Goal: Task Accomplishment & Management: Use online tool/utility

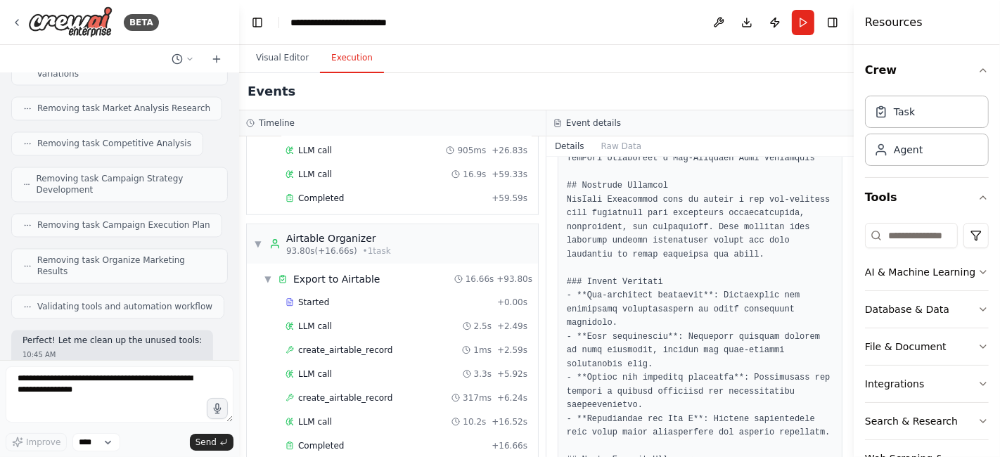
click at [849, 226] on button "Toggle Sidebar" at bounding box center [853, 228] width 11 height 457
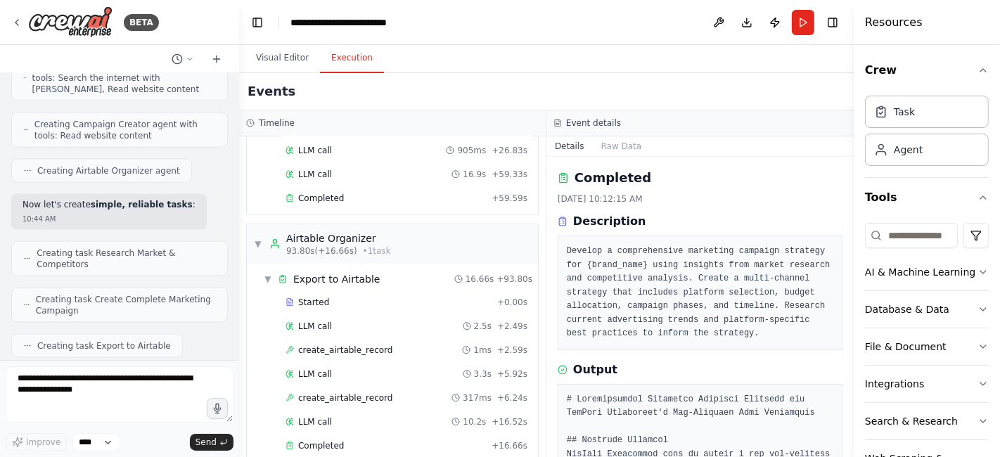
scroll to position [16589, 0]
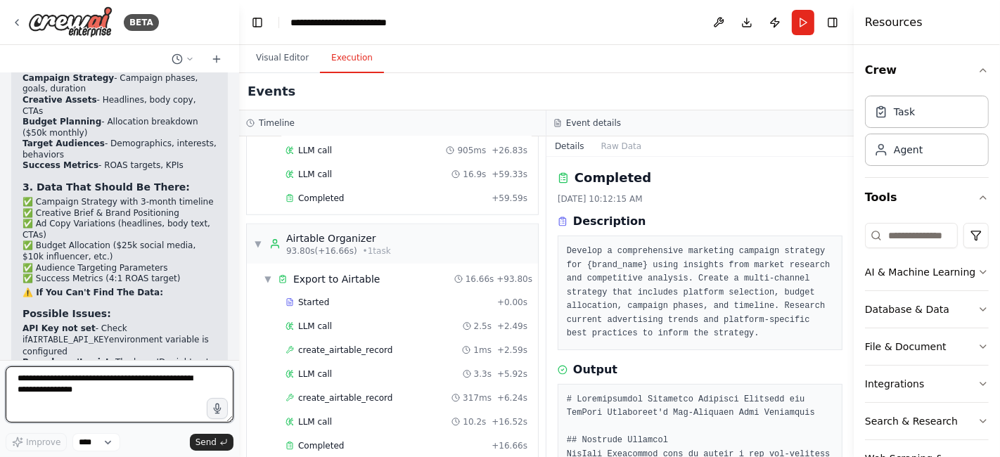
click at [49, 388] on textarea at bounding box center [120, 394] width 228 height 56
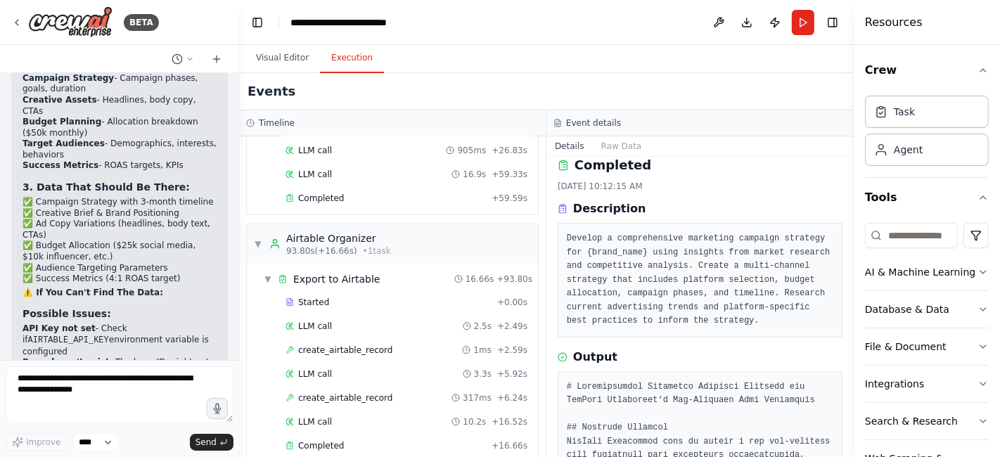
scroll to position [0, 0]
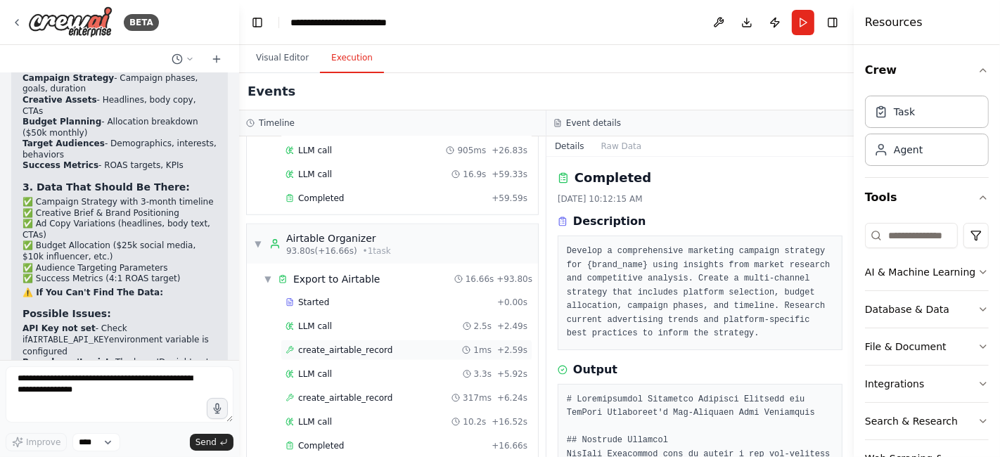
click at [306, 344] on span "create_airtable_record" at bounding box center [345, 349] width 94 height 11
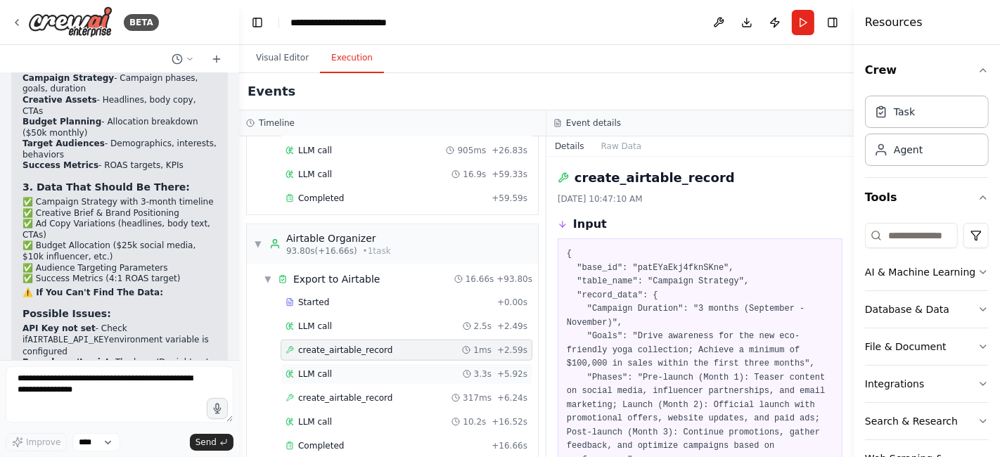
click at [301, 368] on span "LLM call" at bounding box center [315, 373] width 34 height 11
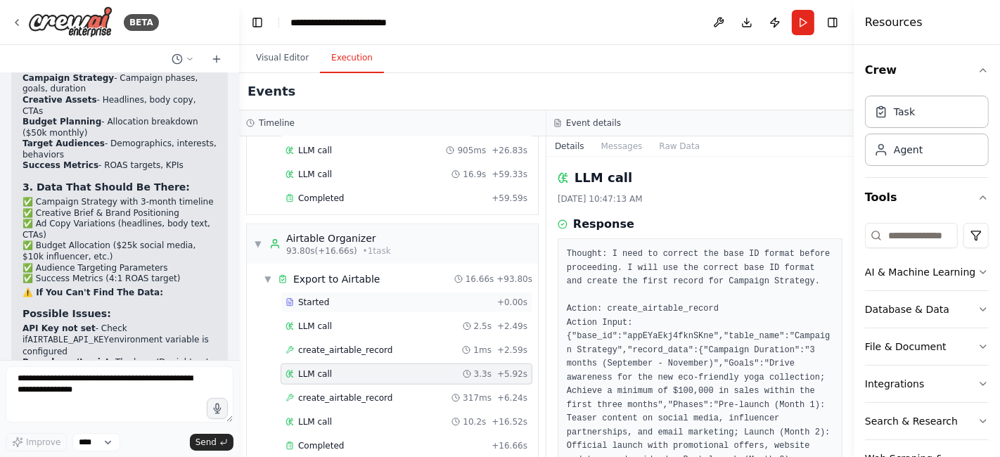
click at [317, 297] on span "Started" at bounding box center [313, 302] width 31 height 11
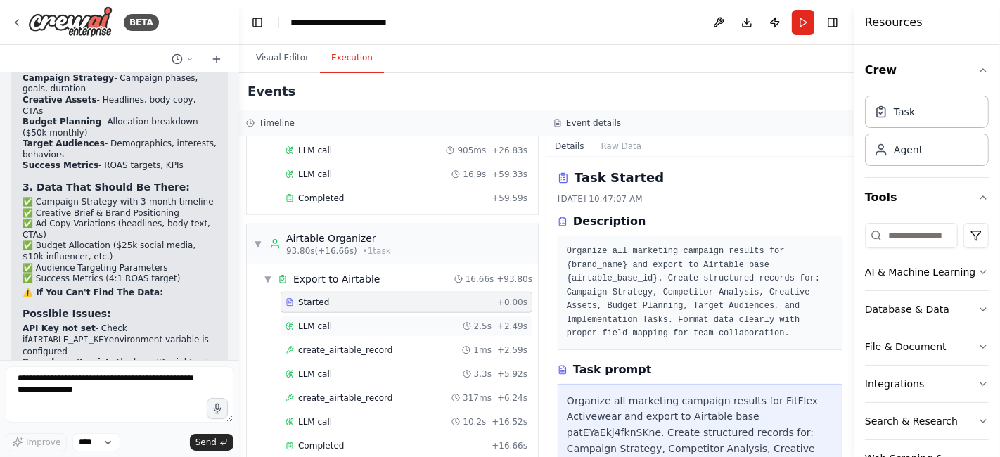
click at [318, 316] on div "LLM call 2.5s + 2.49s" at bounding box center [406, 326] width 252 height 21
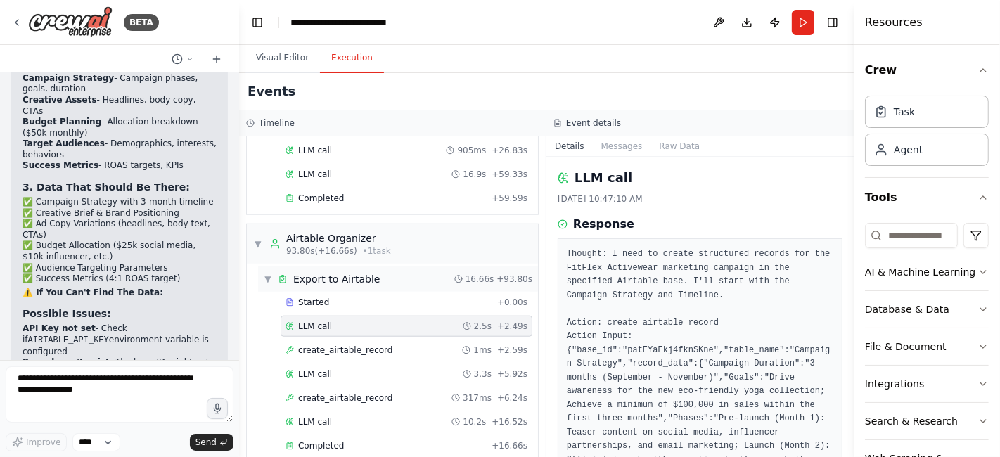
click at [266, 273] on span "▼" at bounding box center [268, 278] width 8 height 11
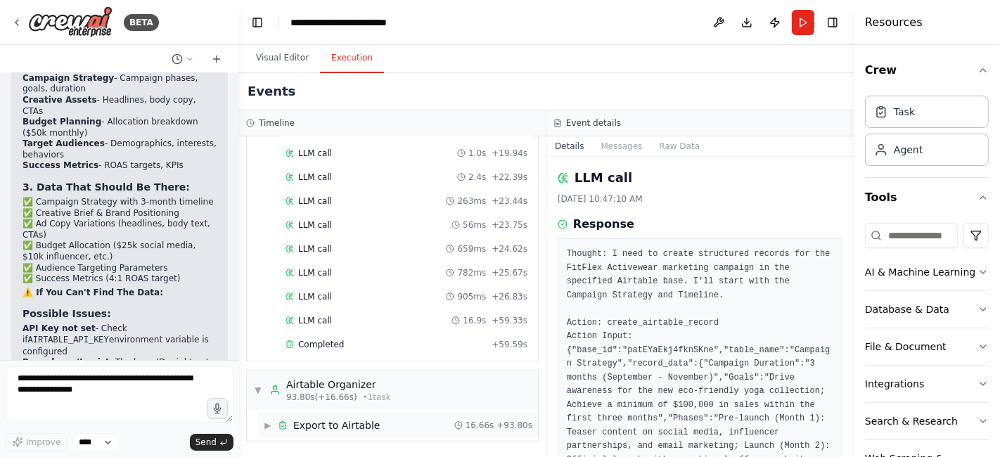
scroll to position [934, 0]
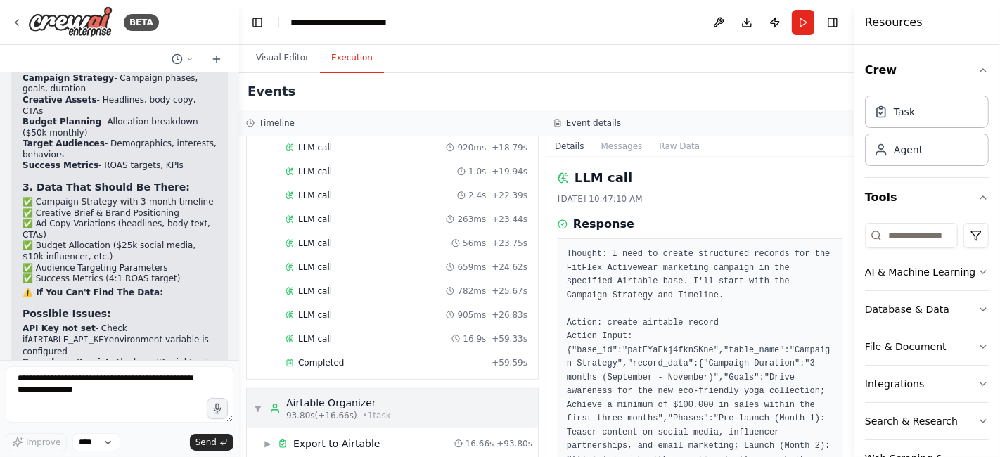
click at [255, 403] on span "▼" at bounding box center [258, 408] width 8 height 11
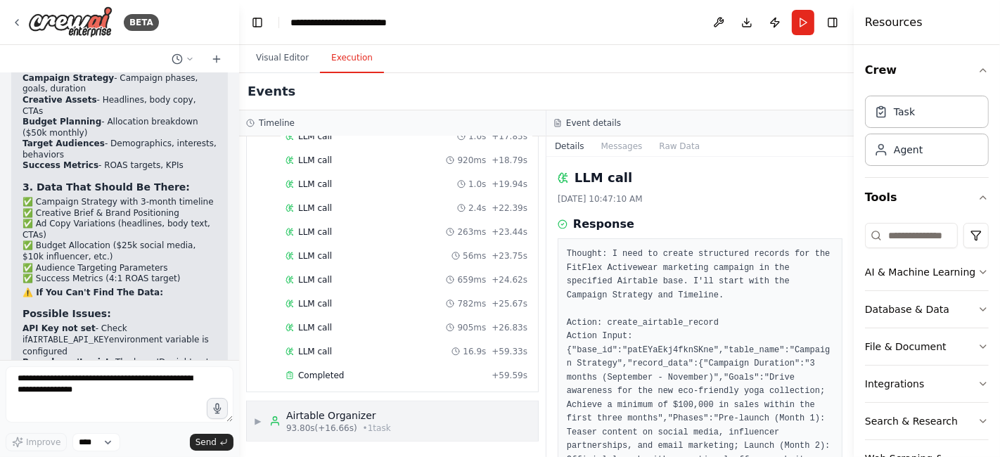
scroll to position [903, 0]
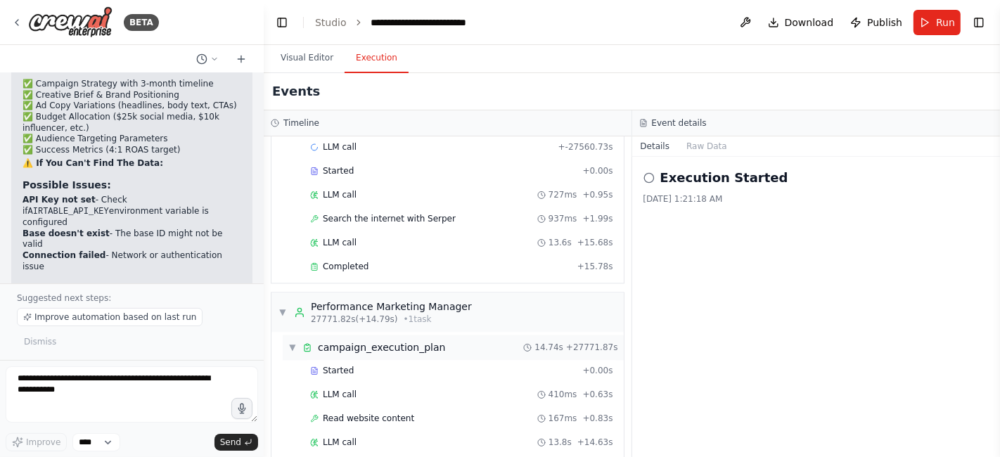
click at [295, 342] on span "▼" at bounding box center [292, 347] width 8 height 11
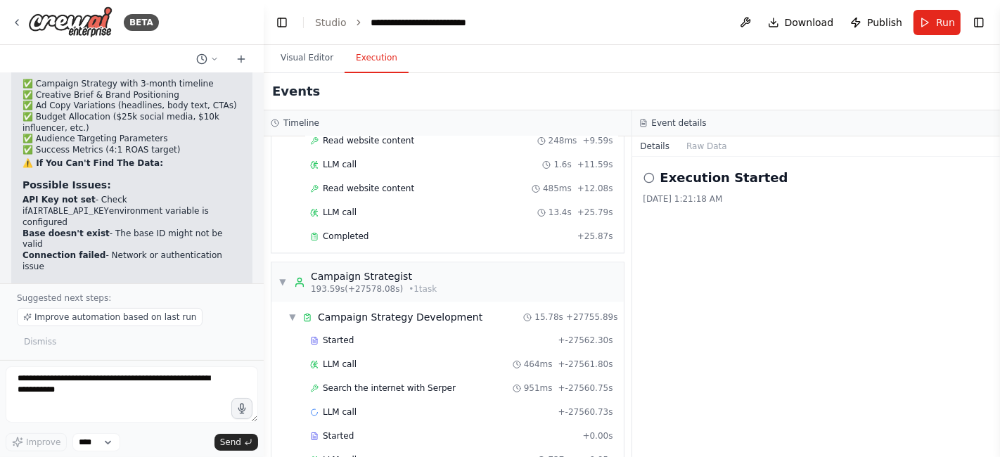
scroll to position [2248, 0]
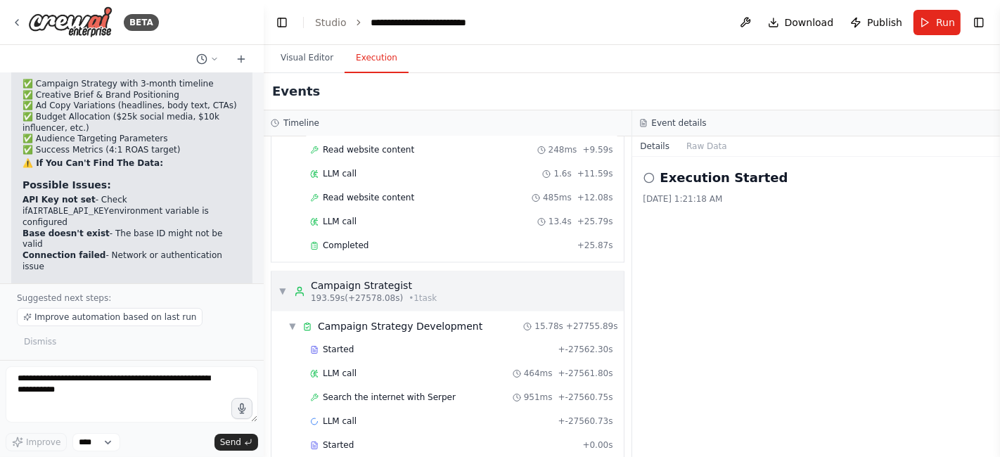
click at [281, 286] on span "▼" at bounding box center [282, 291] width 8 height 11
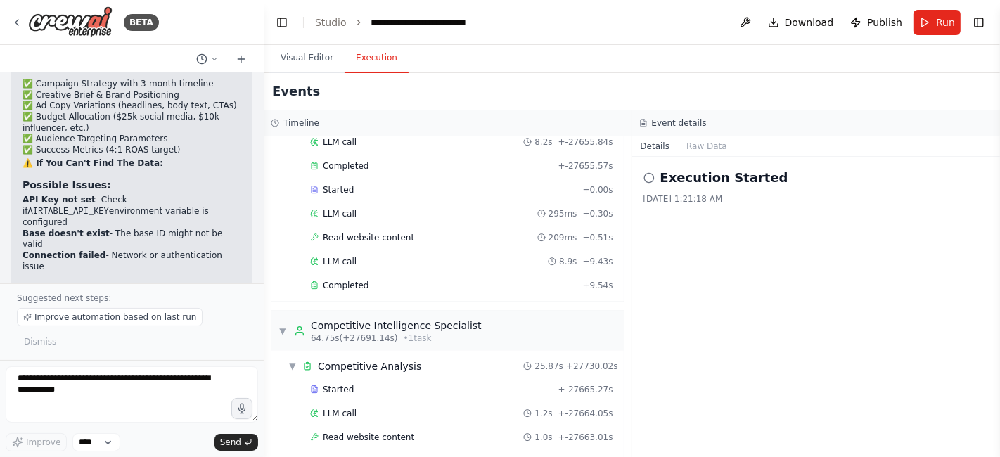
scroll to position [1242, 0]
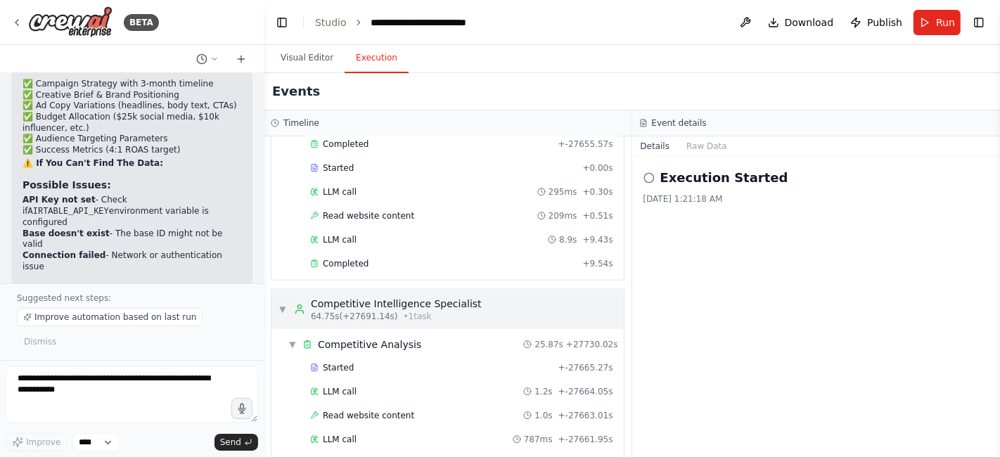
click at [281, 304] on span "▼" at bounding box center [282, 309] width 8 height 11
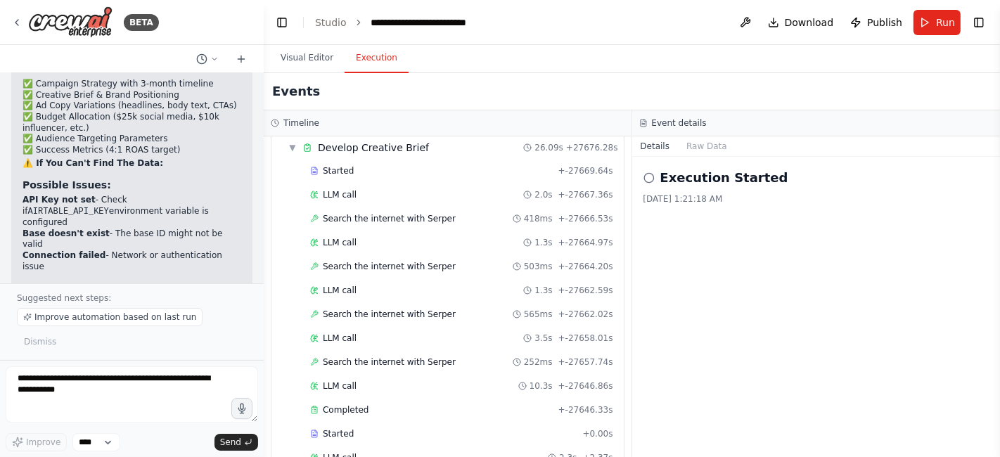
scroll to position [0, 0]
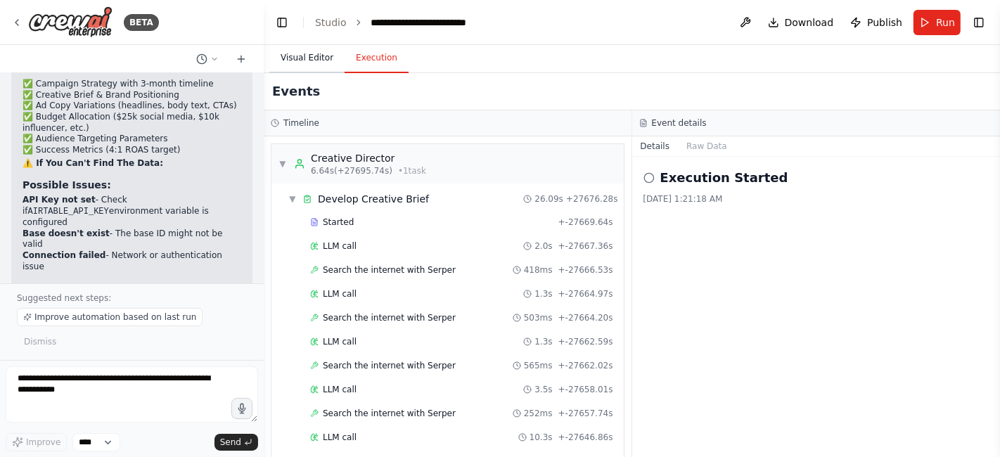
click at [302, 55] on button "Visual Editor" at bounding box center [306, 59] width 75 height 30
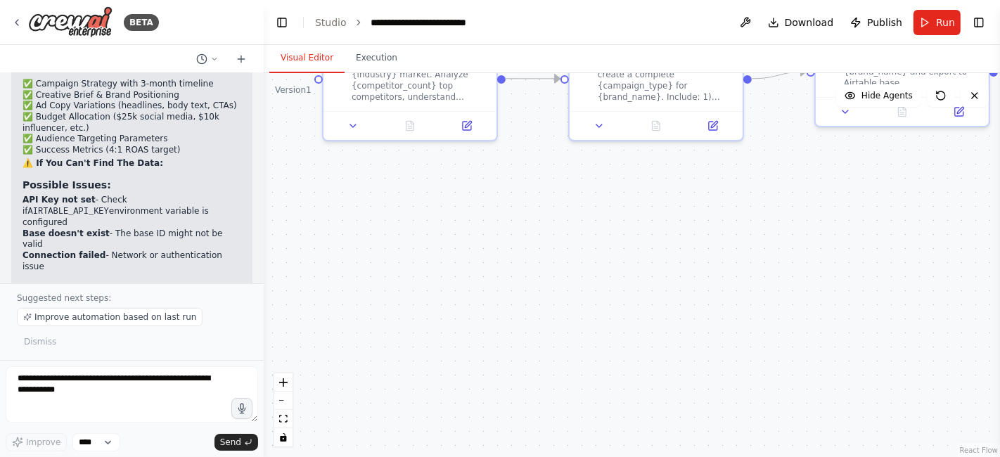
drag, startPoint x: 704, startPoint y: 324, endPoint x: 742, endPoint y: 238, distance: 94.4
click at [742, 238] on div ".deletable-edge-delete-btn { width: 20px; height: 20px; border: 0px solid #ffff…" at bounding box center [632, 265] width 736 height 384
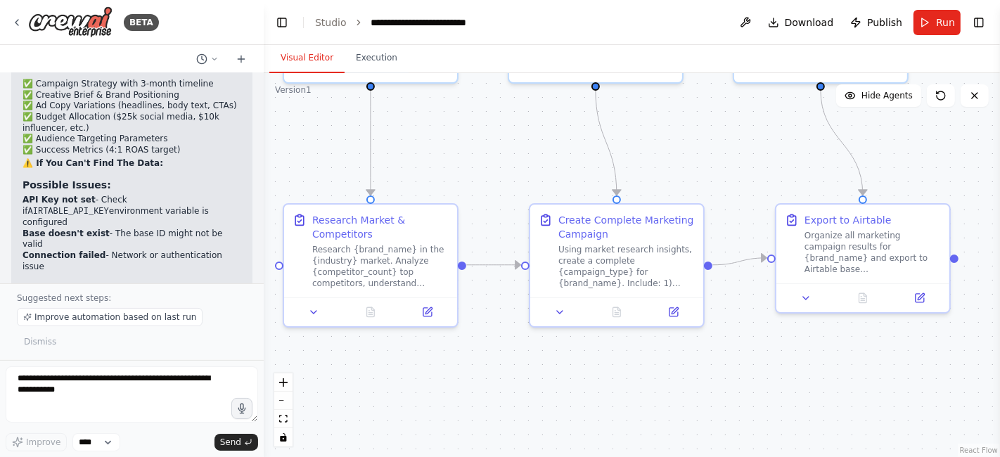
drag, startPoint x: 772, startPoint y: 109, endPoint x: 730, endPoint y: 303, distance: 198.6
click at [730, 303] on div ".deletable-edge-delete-btn { width: 20px; height: 20px; border: 0px solid #ffff…" at bounding box center [632, 265] width 736 height 384
click at [46, 381] on textarea at bounding box center [132, 394] width 252 height 56
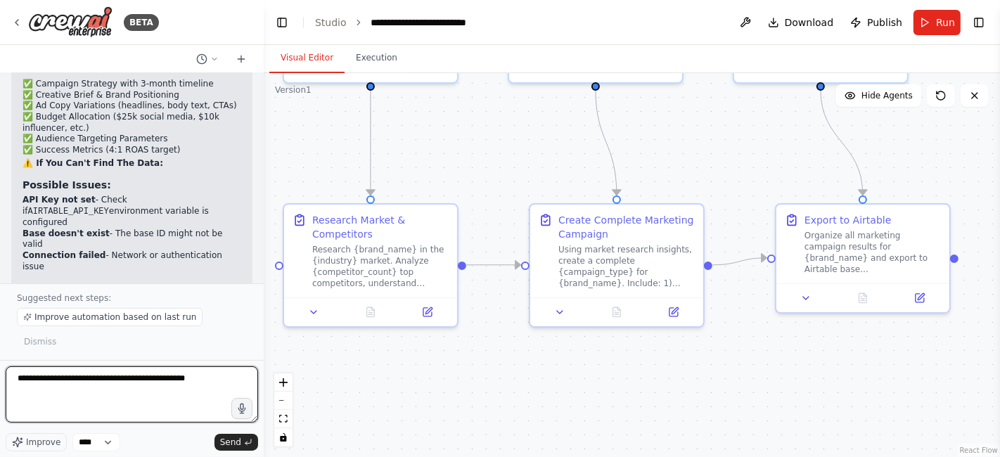
type textarea "**********"
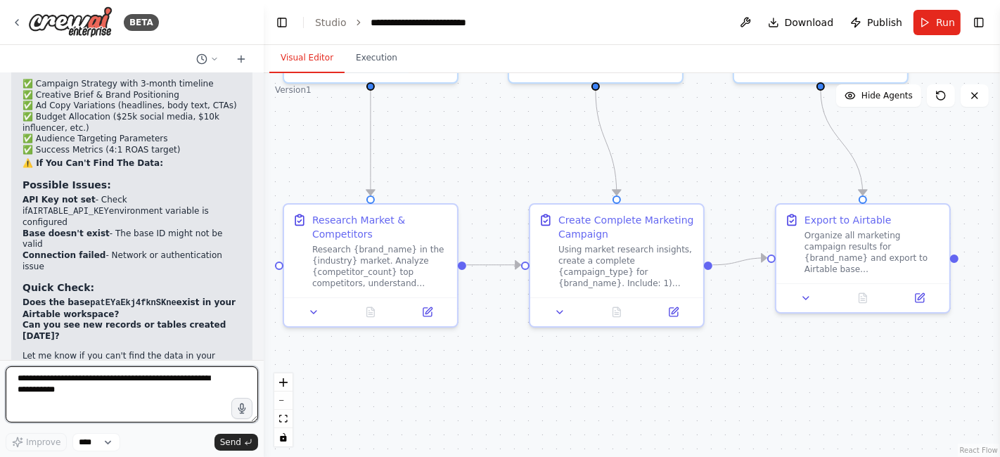
scroll to position [15222, 0]
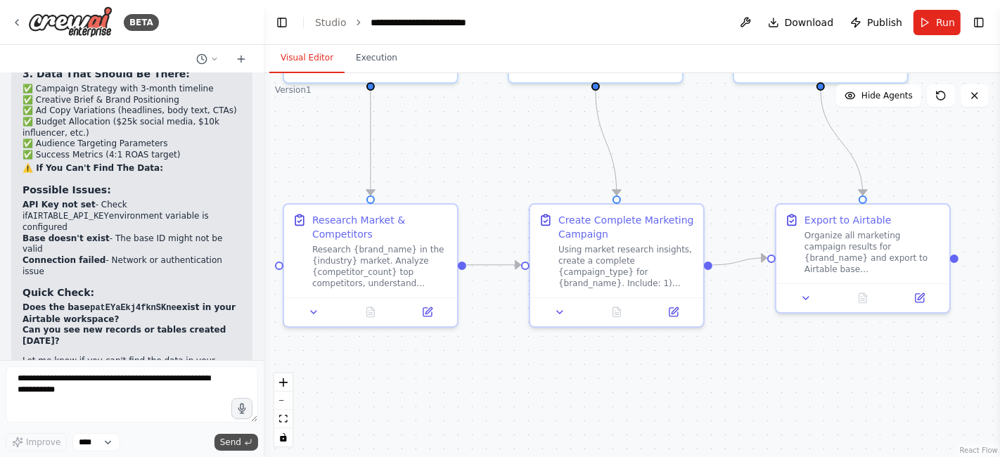
click at [232, 444] on span "Send" at bounding box center [230, 442] width 21 height 11
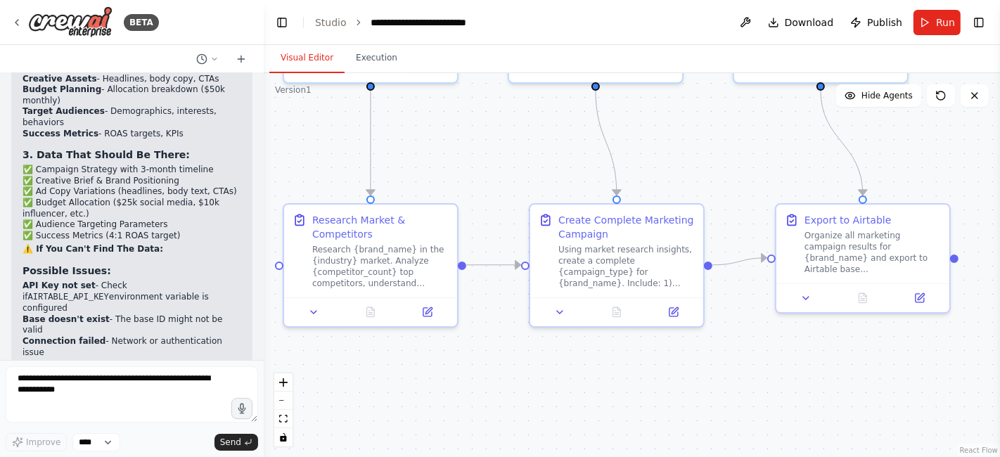
click at [214, 434] on button "Send" at bounding box center [236, 442] width 44 height 17
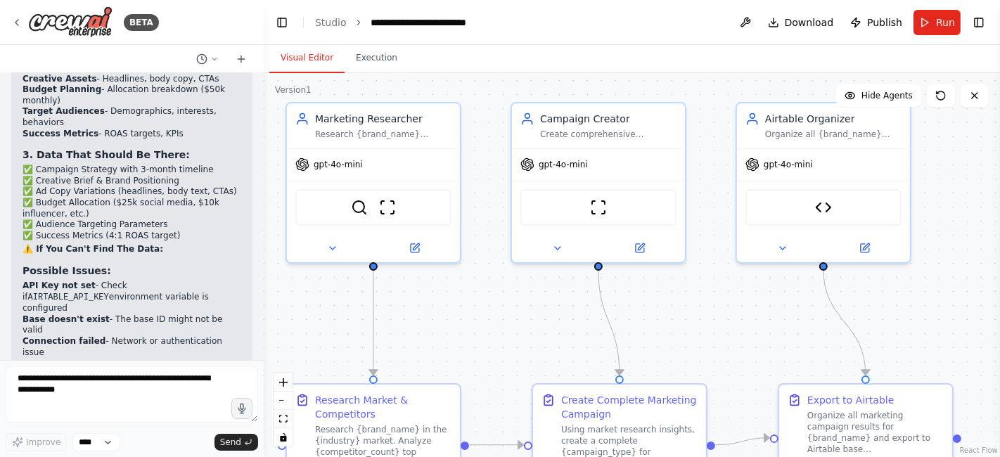
drag, startPoint x: 422, startPoint y: 136, endPoint x: 432, endPoint y: 306, distance: 169.7
click at [432, 306] on div ".deletable-edge-delete-btn { width: 20px; height: 20px; border: 0px solid #ffff…" at bounding box center [632, 265] width 736 height 384
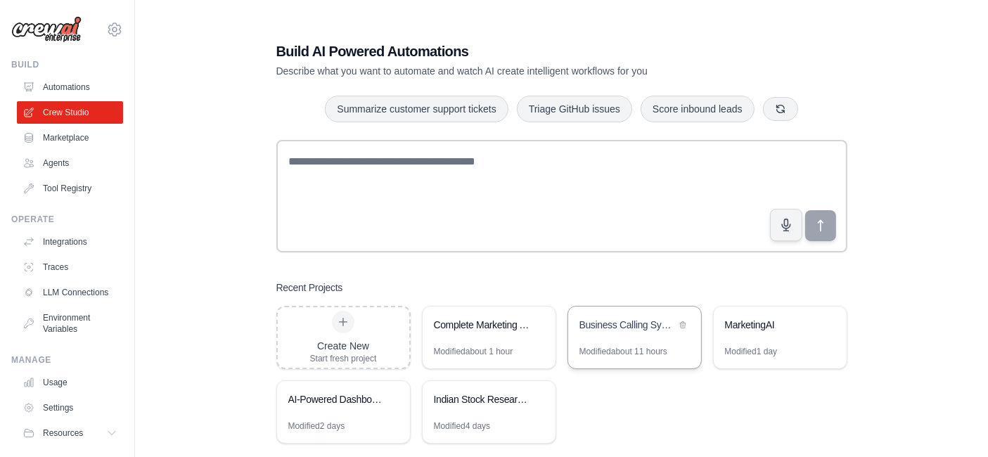
click at [640, 338] on div "Business Calling System Manager" at bounding box center [634, 325] width 133 height 39
click at [613, 323] on div "Business Calling System Manager" at bounding box center [627, 325] width 96 height 14
click at [630, 335] on div "Business Calling System Manager" at bounding box center [634, 325] width 133 height 39
click at [609, 317] on div "Business Calling System Manager" at bounding box center [634, 325] width 133 height 39
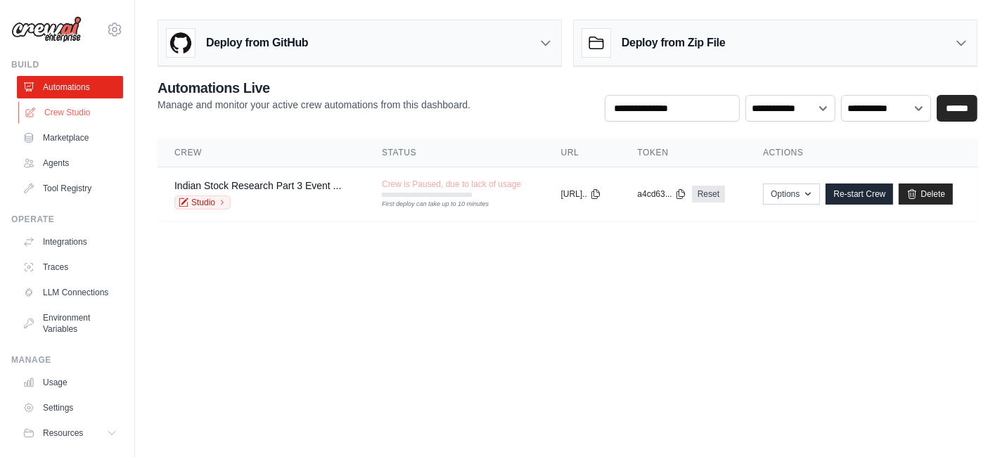
click at [62, 112] on link "Crew Studio" at bounding box center [71, 112] width 106 height 22
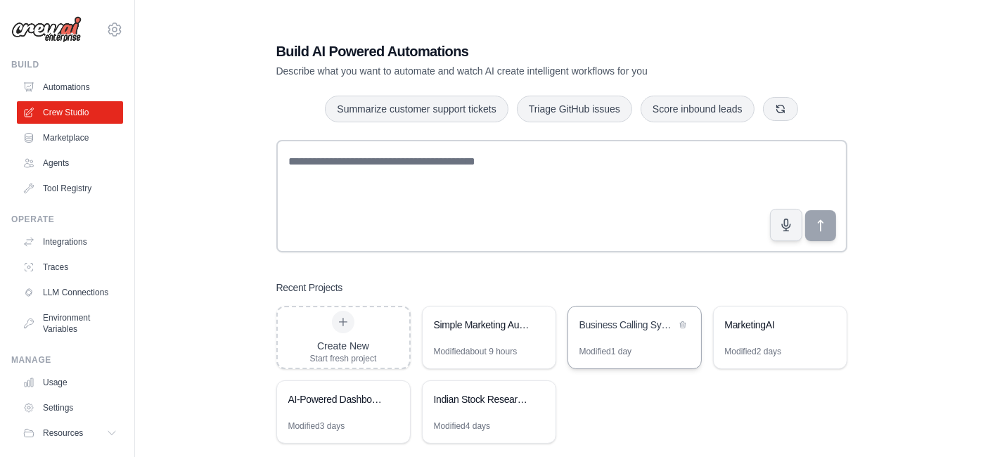
click at [635, 347] on div "Modified 1 day" at bounding box center [634, 357] width 133 height 22
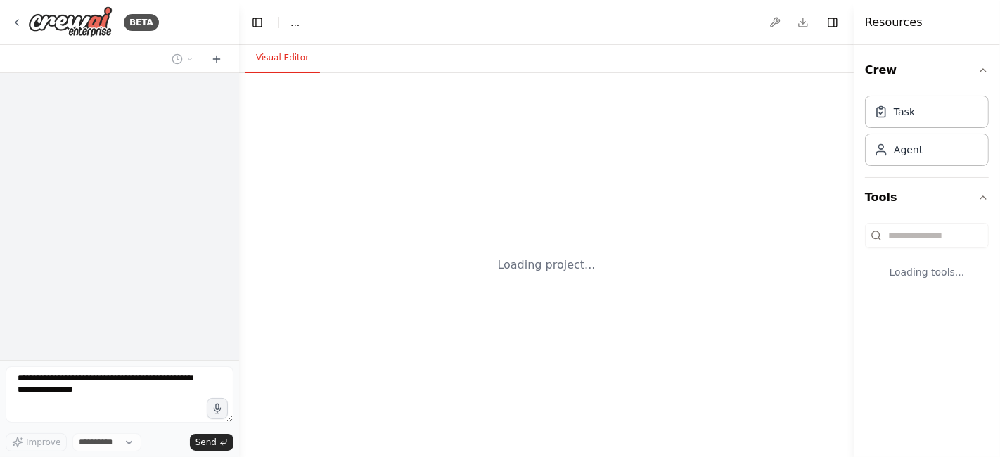
select select "****"
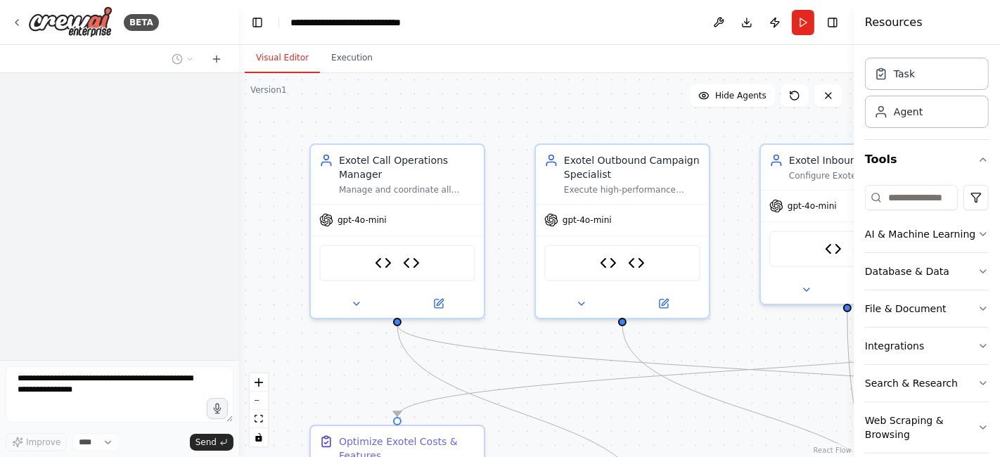
scroll to position [68, 0]
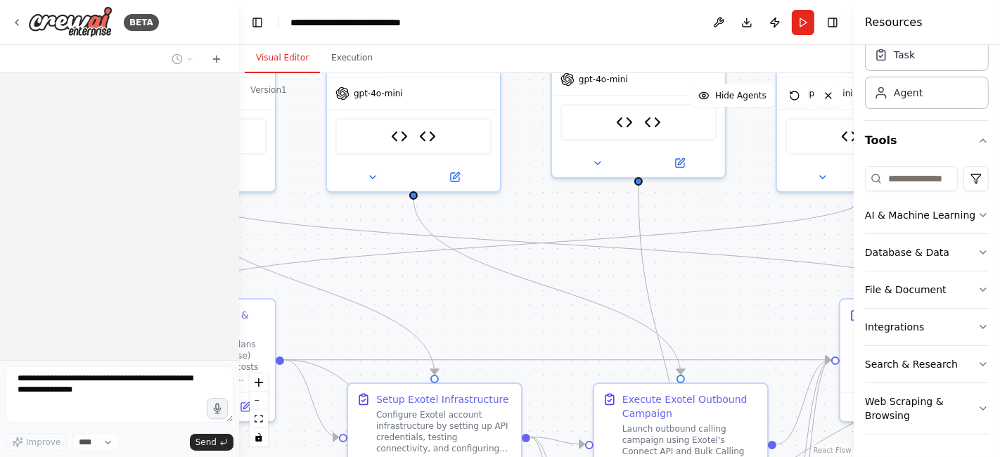
drag, startPoint x: 761, startPoint y: 330, endPoint x: 552, endPoint y: 204, distance: 244.1
click at [552, 204] on div ".deletable-edge-delete-btn { width: 20px; height: 20px; border: 0px solid #ffff…" at bounding box center [546, 265] width 614 height 384
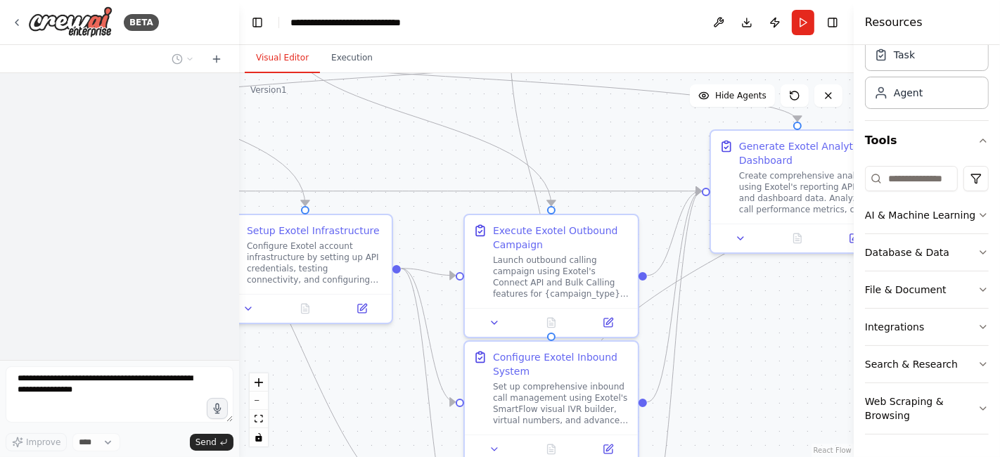
drag, startPoint x: 742, startPoint y: 310, endPoint x: 614, endPoint y: 142, distance: 211.6
click at [614, 142] on div ".deletable-edge-delete-btn { width: 20px; height: 20px; border: 0px solid #ffff…" at bounding box center [546, 265] width 614 height 384
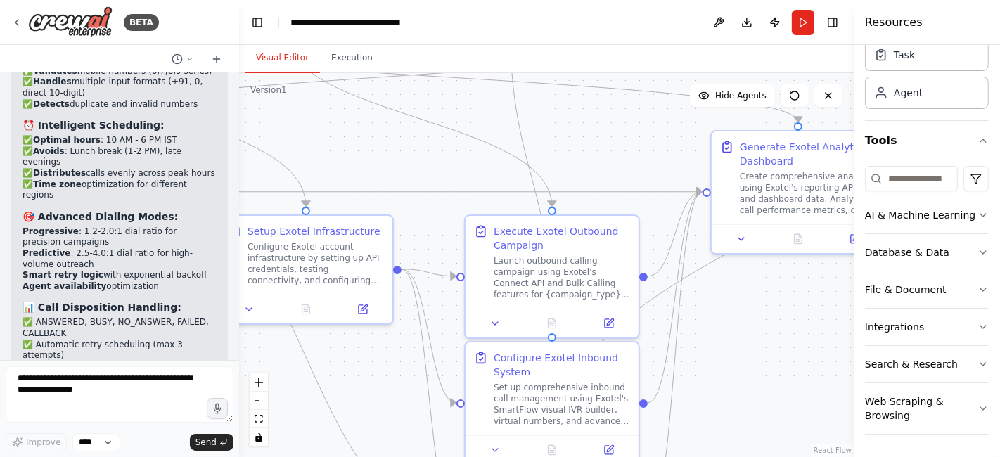
scroll to position [11513, 0]
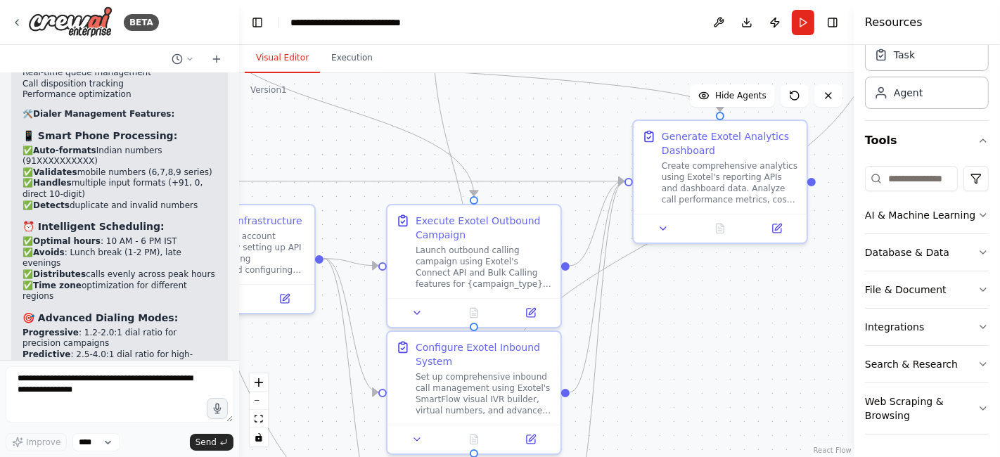
drag, startPoint x: 770, startPoint y: 426, endPoint x: 692, endPoint y: 414, distance: 78.9
click at [692, 414] on div ".deletable-edge-delete-btn { width: 20px; height: 20px; border: 0px solid #ffff…" at bounding box center [546, 265] width 614 height 384
click at [801, 20] on button "Run" at bounding box center [803, 22] width 22 height 25
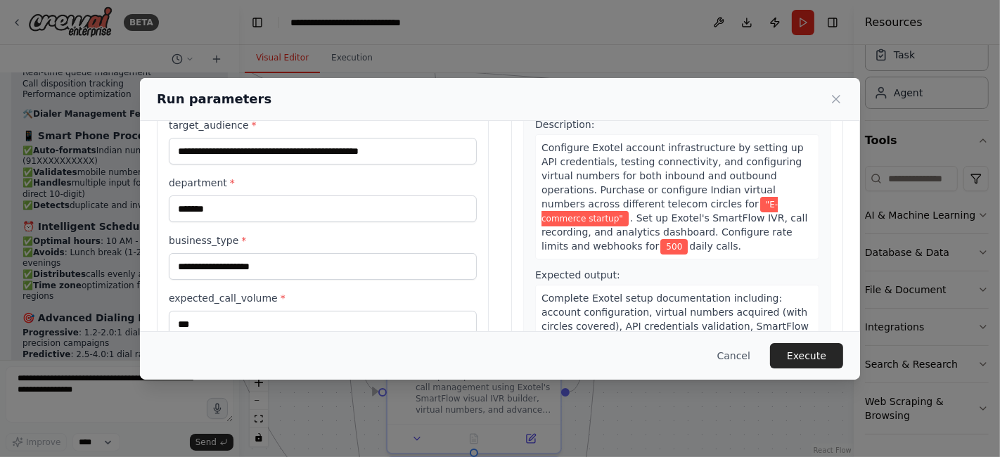
scroll to position [155, 0]
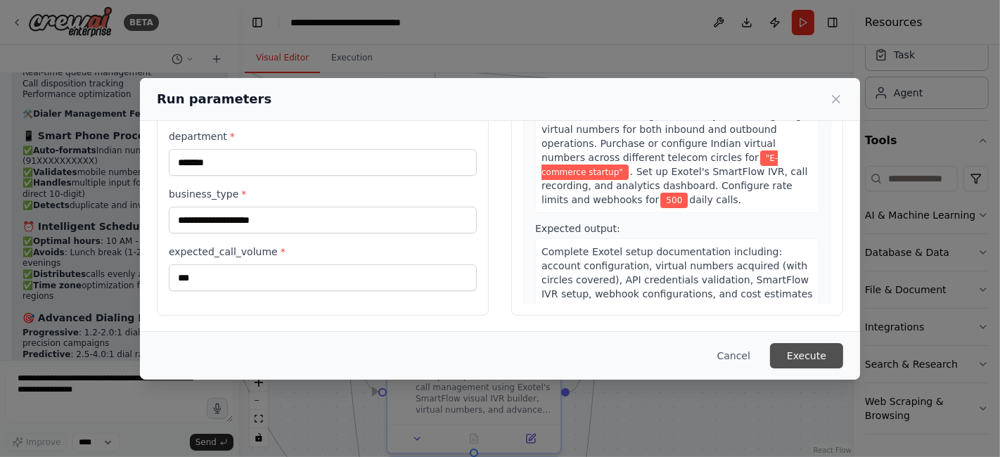
click at [807, 359] on button "Execute" at bounding box center [806, 355] width 73 height 25
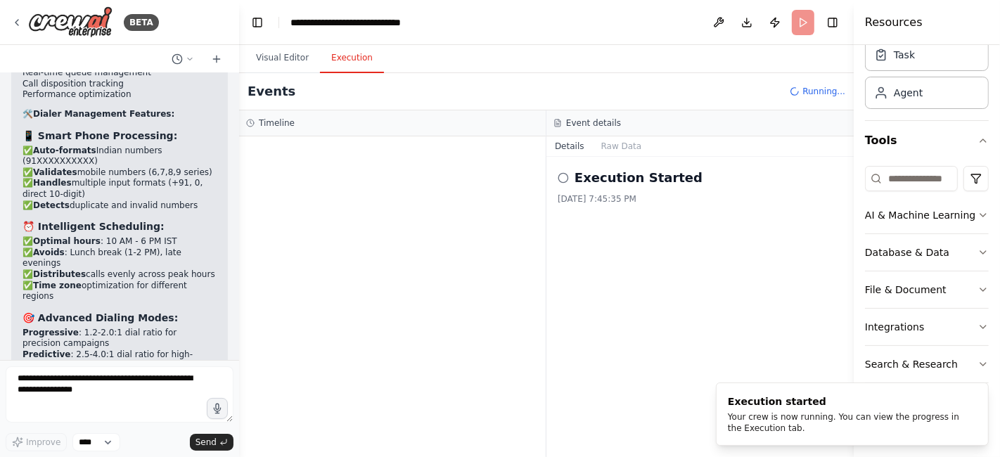
click at [350, 55] on button "Execution" at bounding box center [352, 59] width 64 height 30
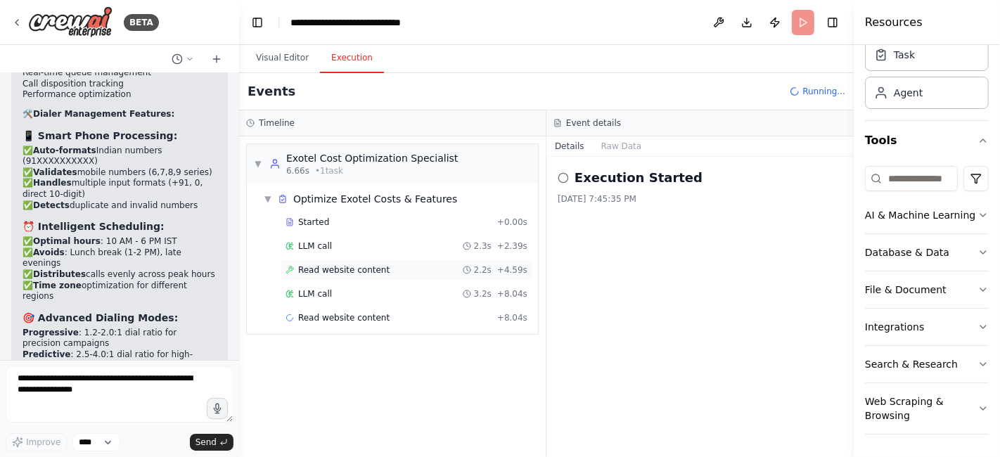
click at [313, 267] on span "Read website content" at bounding box center [343, 269] width 91 height 11
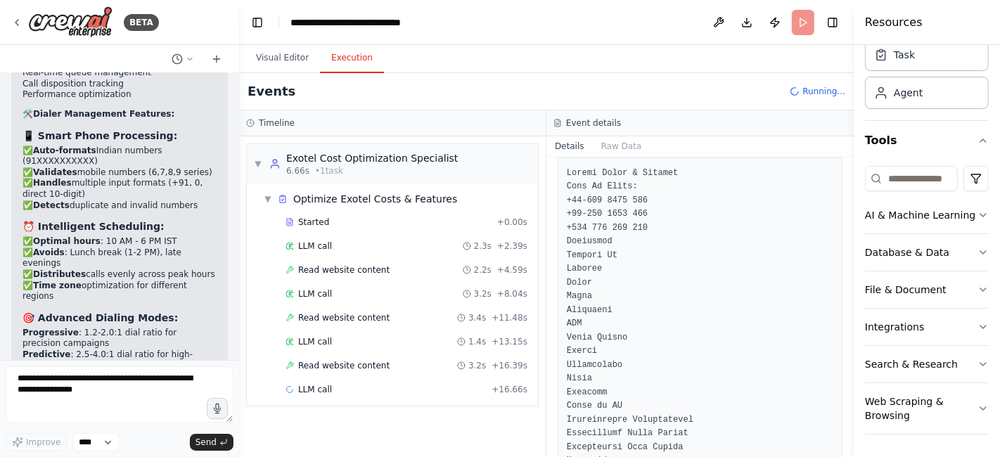
scroll to position [110, 0]
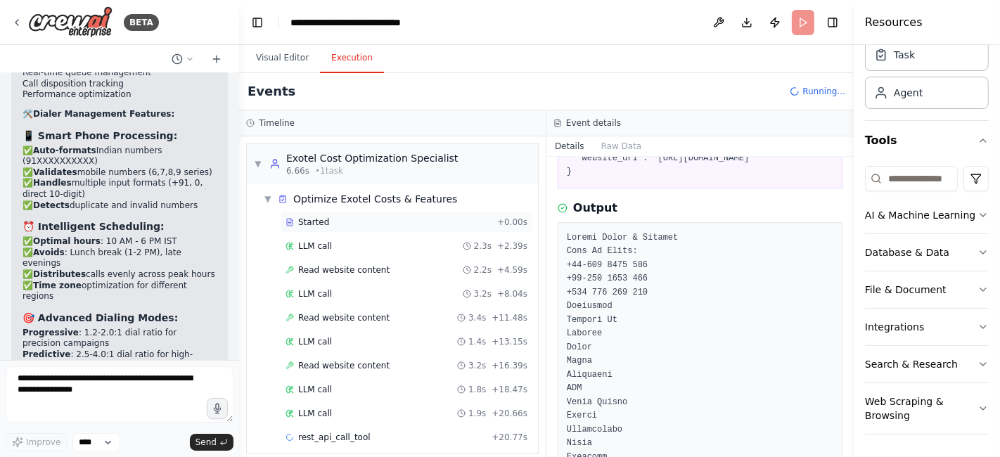
click at [317, 226] on span "Started" at bounding box center [313, 222] width 31 height 11
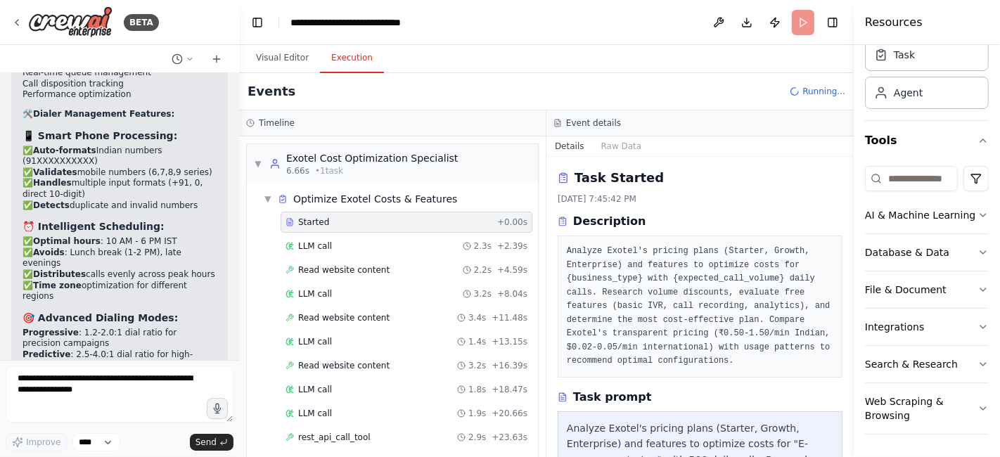
drag, startPoint x: 848, startPoint y: 191, endPoint x: 835, endPoint y: 278, distance: 88.2
click at [835, 278] on div "BETA make a calling agent for business for income and outgoing call from create…" at bounding box center [500, 228] width 1000 height 457
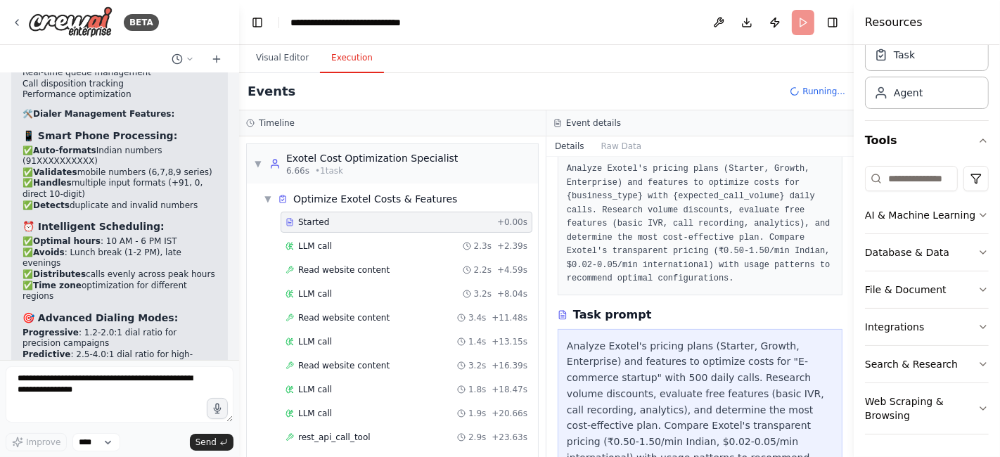
scroll to position [70, 0]
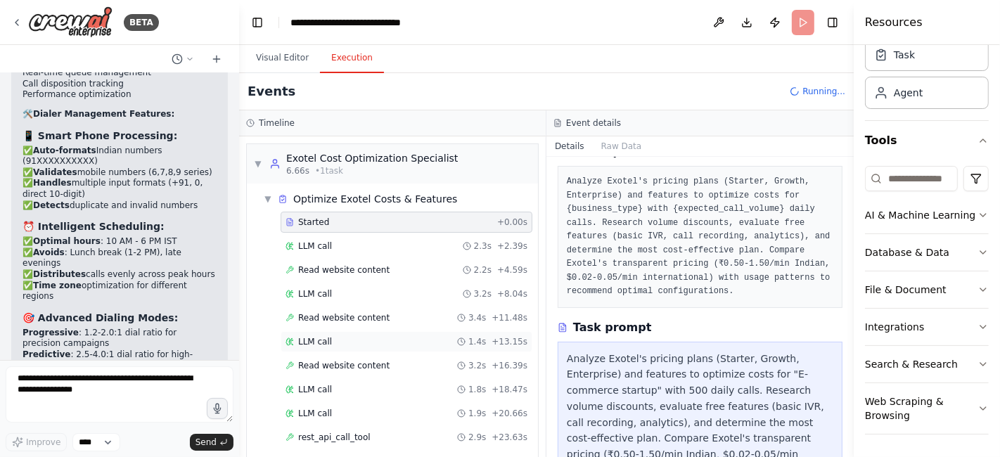
click at [313, 340] on span "LLM call" at bounding box center [315, 341] width 34 height 11
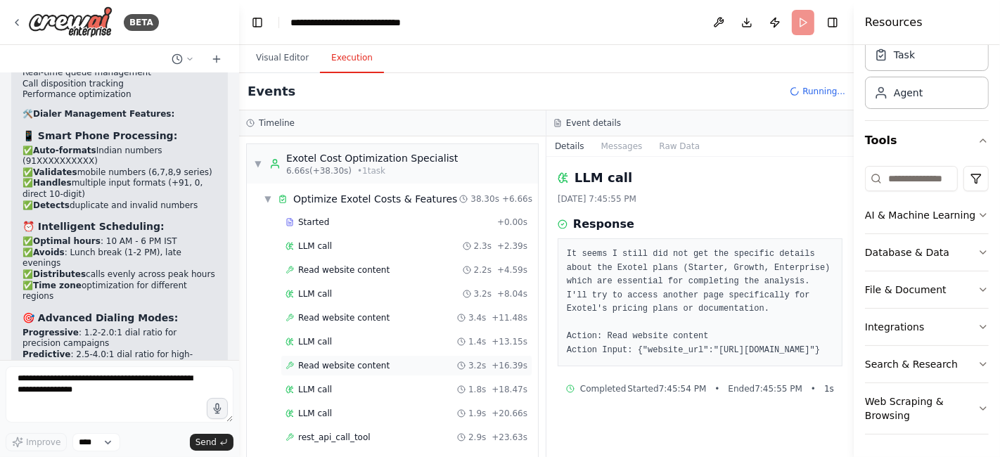
click at [329, 368] on span "Read website content" at bounding box center [343, 365] width 91 height 11
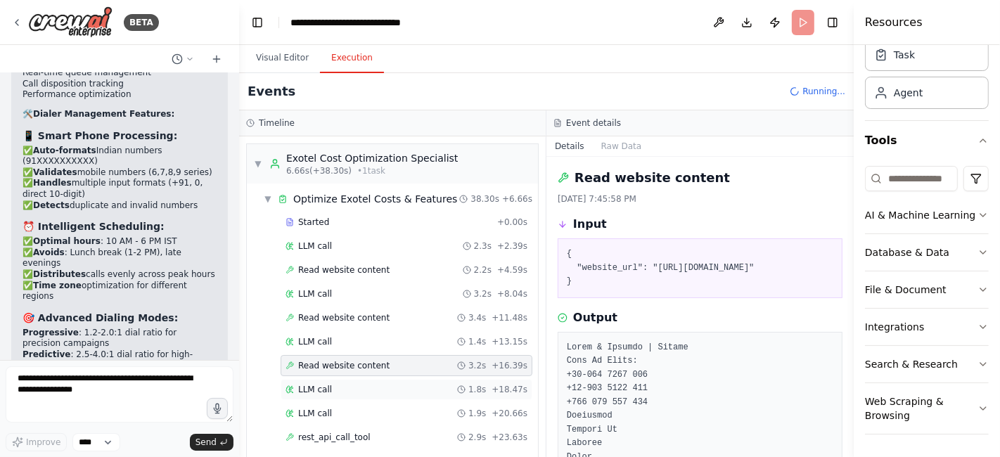
click at [329, 389] on div "LLM call 1.8s + 18.47s" at bounding box center [406, 389] width 242 height 11
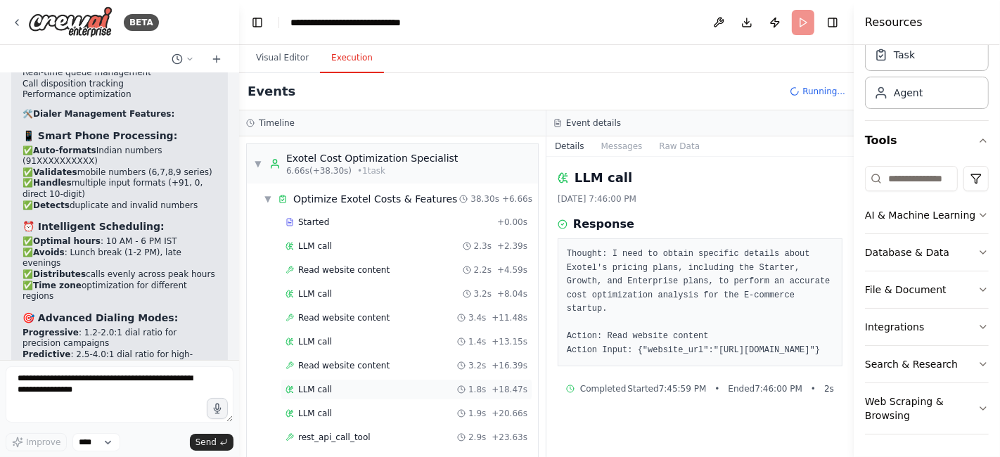
click at [329, 396] on div "Started + 0.00s LLM call 2.3s + 2.39s Read website content 2.2s + 4.59s LLM cal…" at bounding box center [398, 355] width 280 height 287
click at [319, 411] on span "LLM call" at bounding box center [315, 413] width 34 height 11
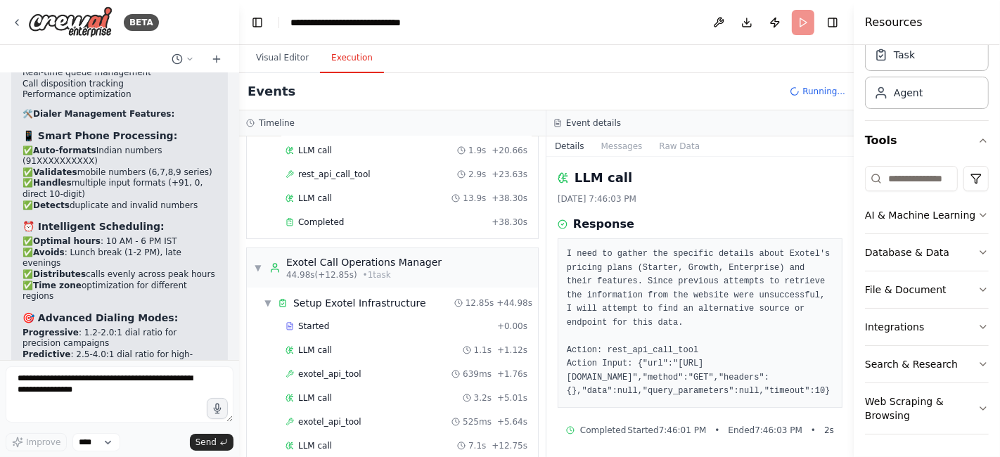
scroll to position [299, 0]
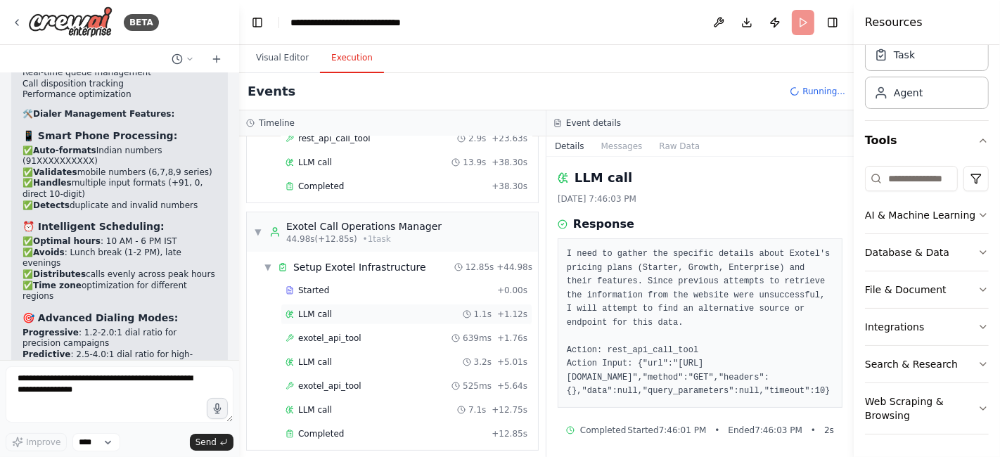
click at [325, 309] on span "LLM call" at bounding box center [315, 314] width 34 height 11
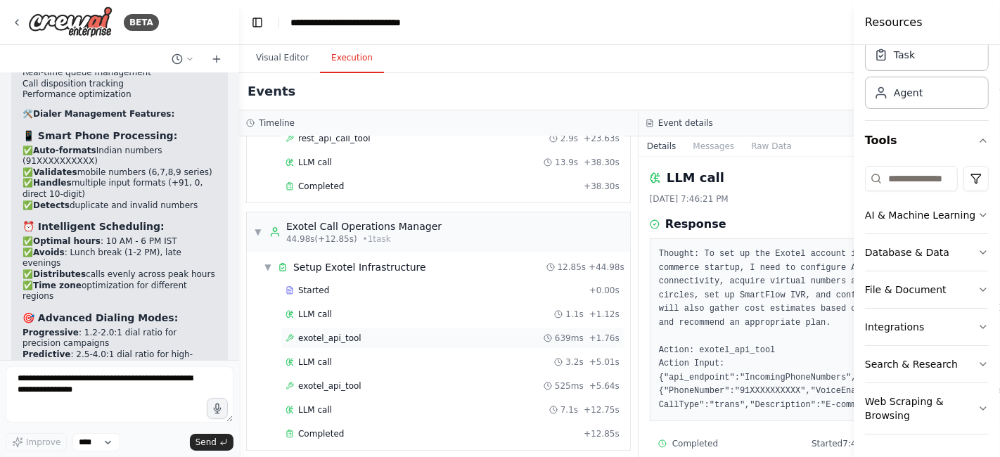
click at [328, 333] on span "exotel_api_tool" at bounding box center [329, 338] width 63 height 11
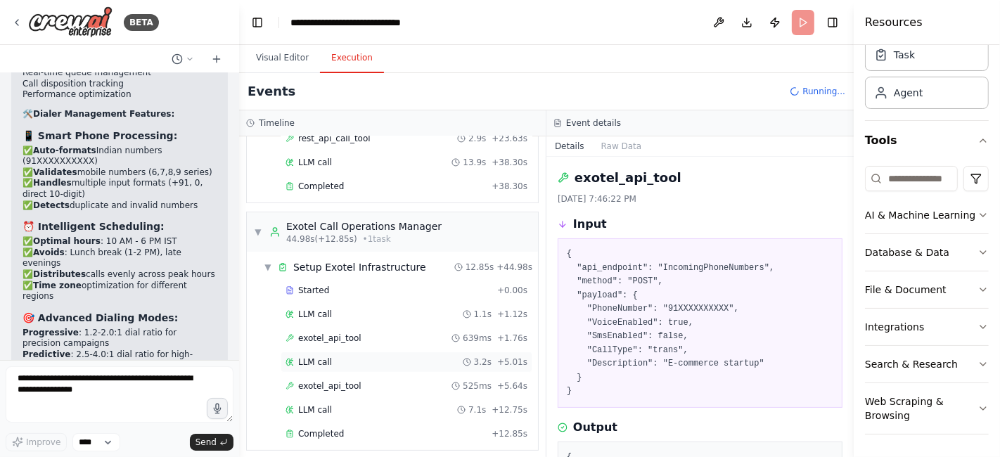
click at [326, 356] on span "LLM call" at bounding box center [315, 361] width 34 height 11
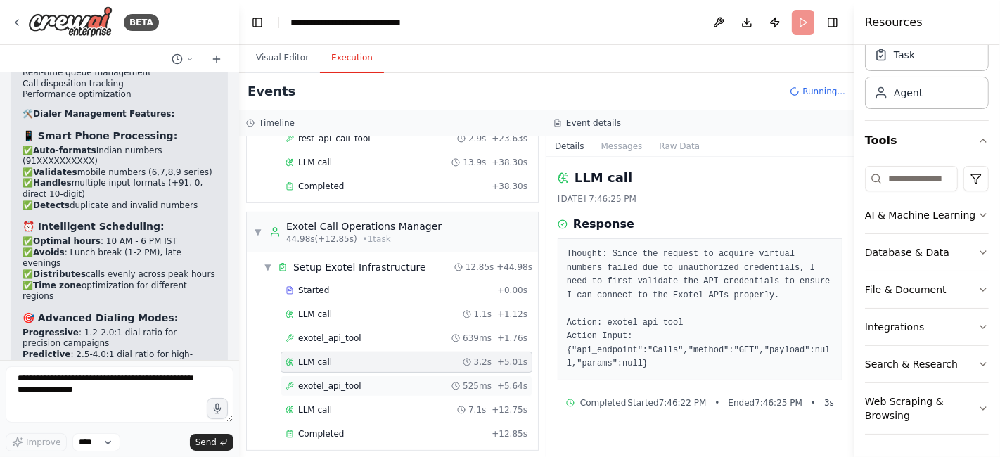
click at [325, 380] on span "exotel_api_tool" at bounding box center [329, 385] width 63 height 11
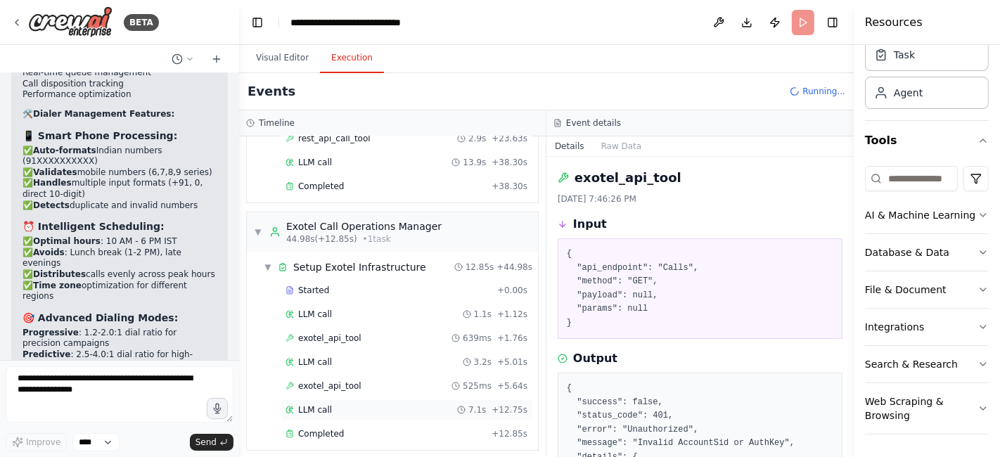
click at [331, 408] on div "LLM call 7.1s + 12.75s" at bounding box center [406, 409] width 252 height 21
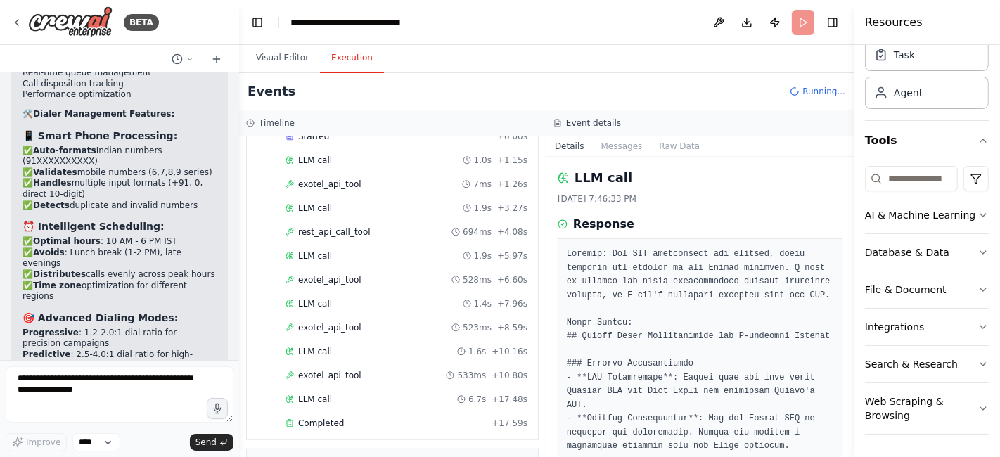
scroll to position [718, 0]
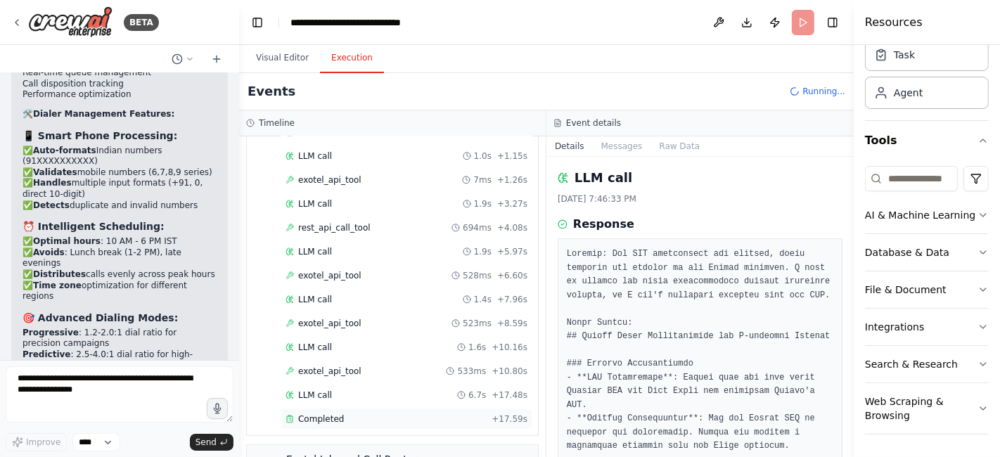
click at [332, 408] on div "Completed + 17.59s" at bounding box center [406, 418] width 252 height 21
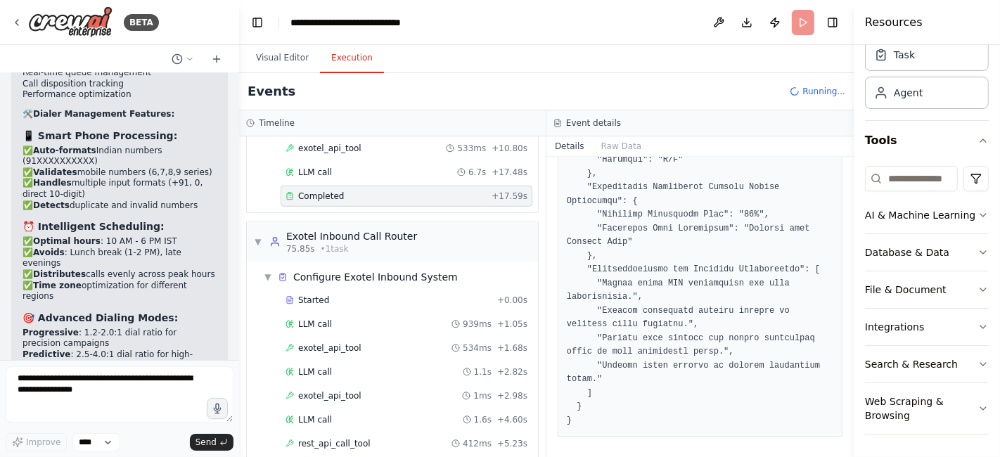
scroll to position [910, 0]
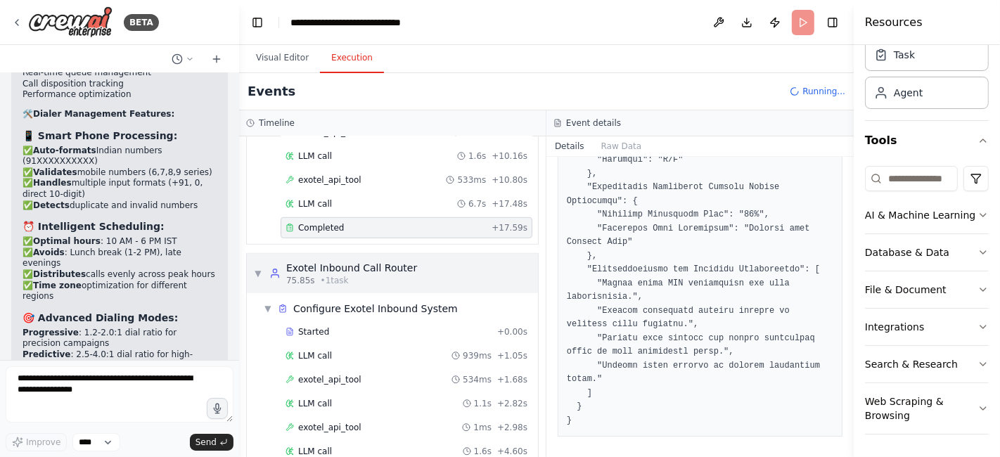
click at [261, 268] on span "▼" at bounding box center [258, 273] width 8 height 11
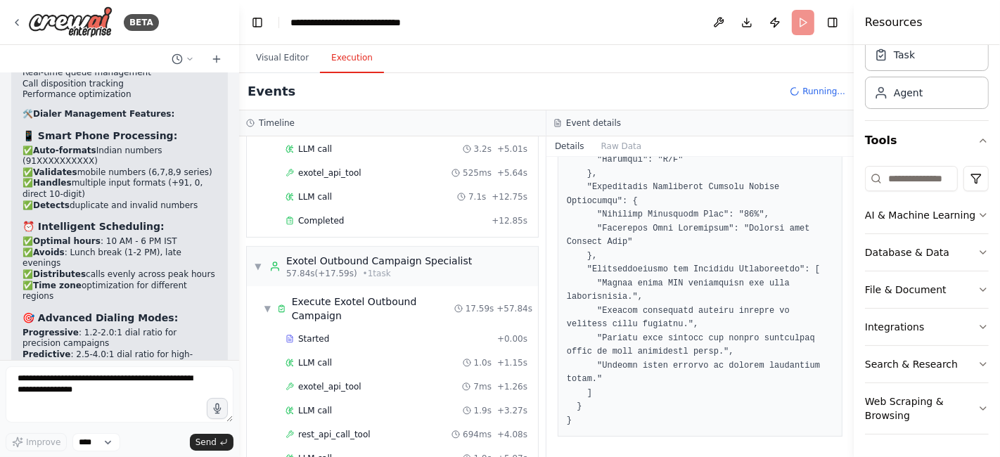
scroll to position [502, 0]
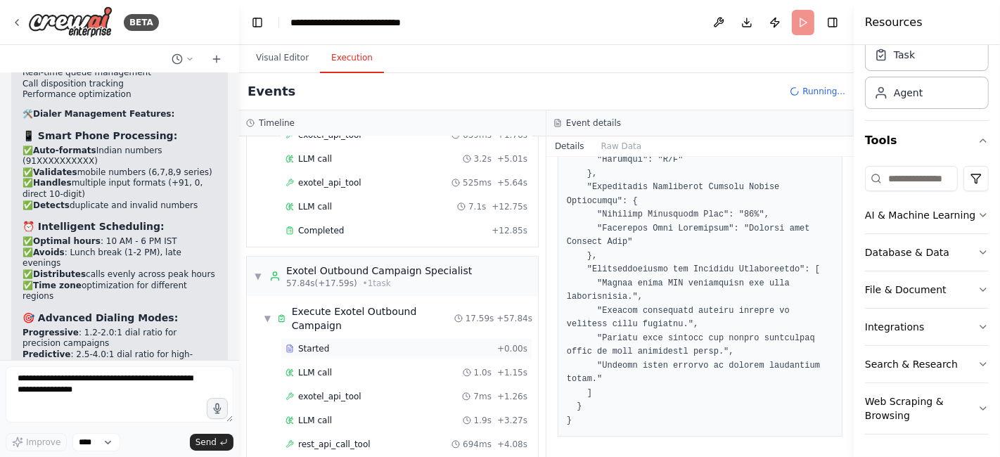
click at [312, 343] on span "Started" at bounding box center [313, 348] width 31 height 11
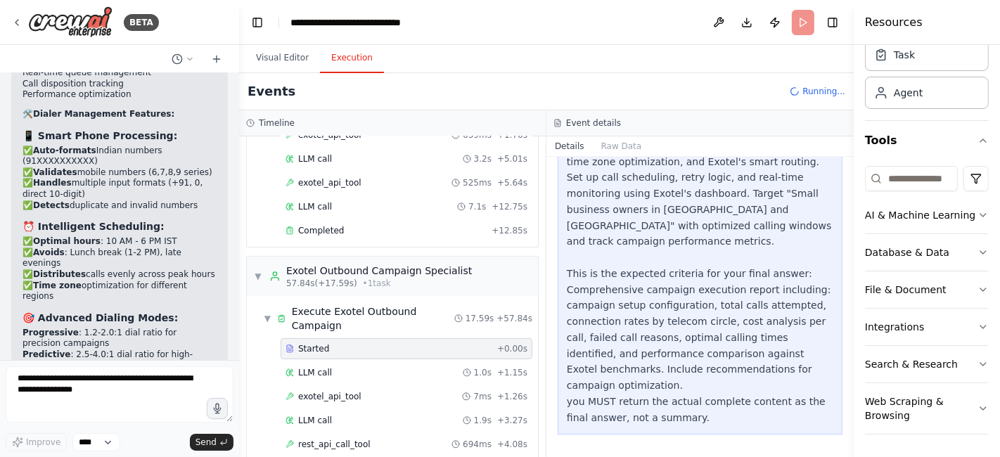
scroll to position [297, 0]
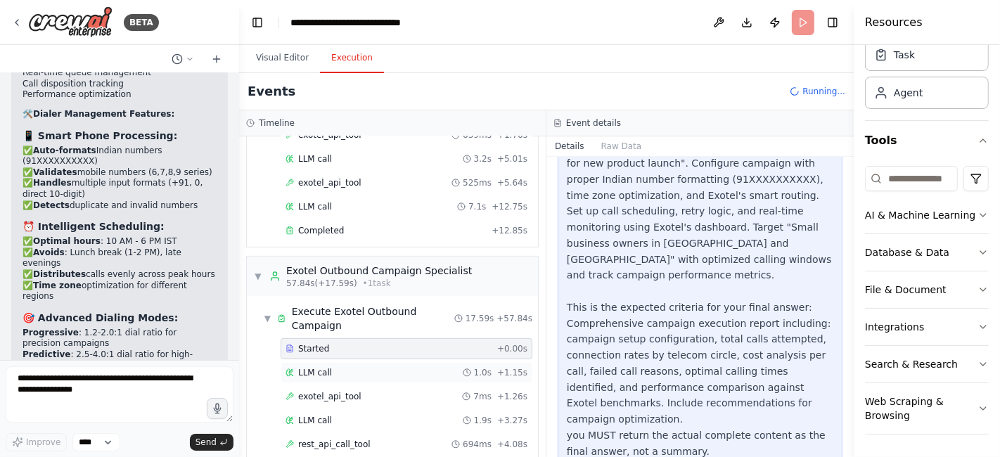
click at [328, 367] on div "LLM call 1.0s + 1.15s" at bounding box center [406, 372] width 242 height 11
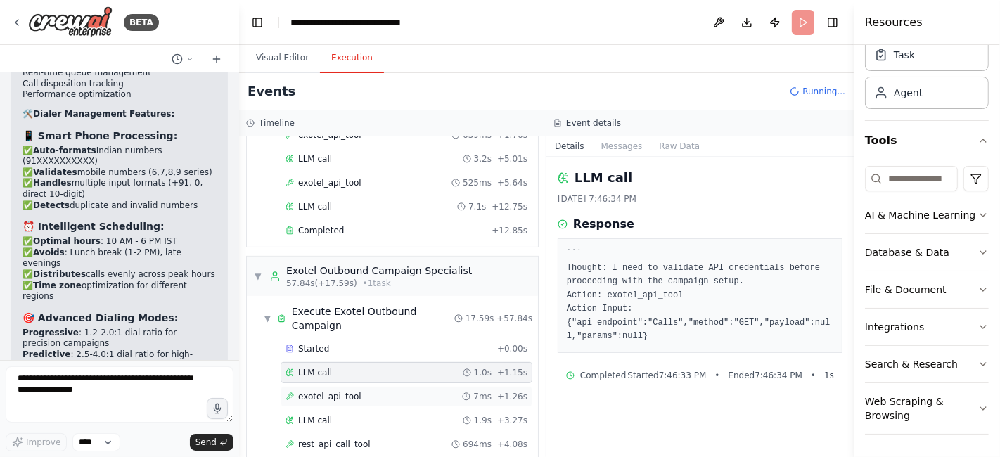
click at [339, 391] on span "exotel_api_tool" at bounding box center [329, 396] width 63 height 11
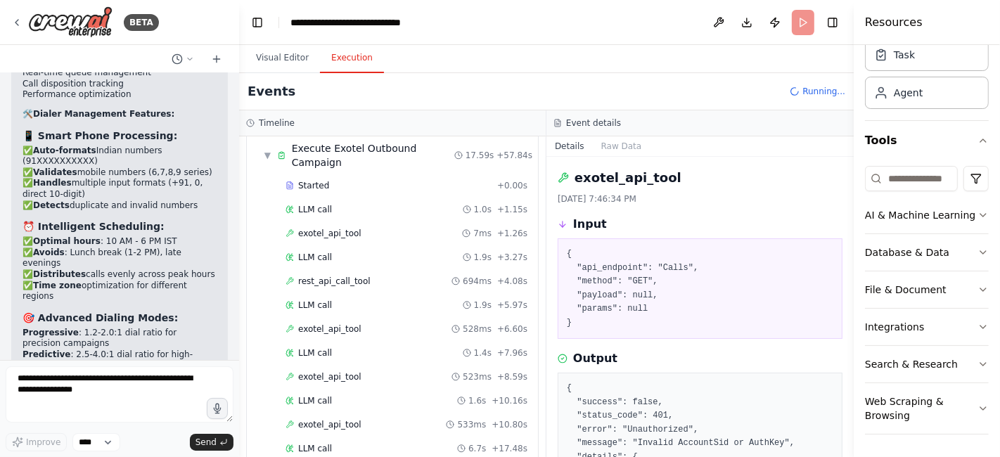
scroll to position [630, 0]
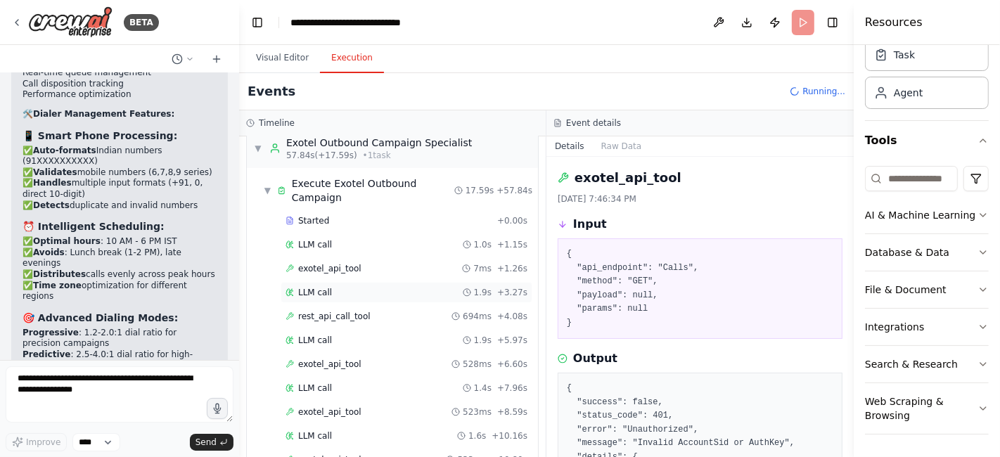
click at [332, 287] on div "LLM call 1.9s + 3.27s" at bounding box center [406, 292] width 242 height 11
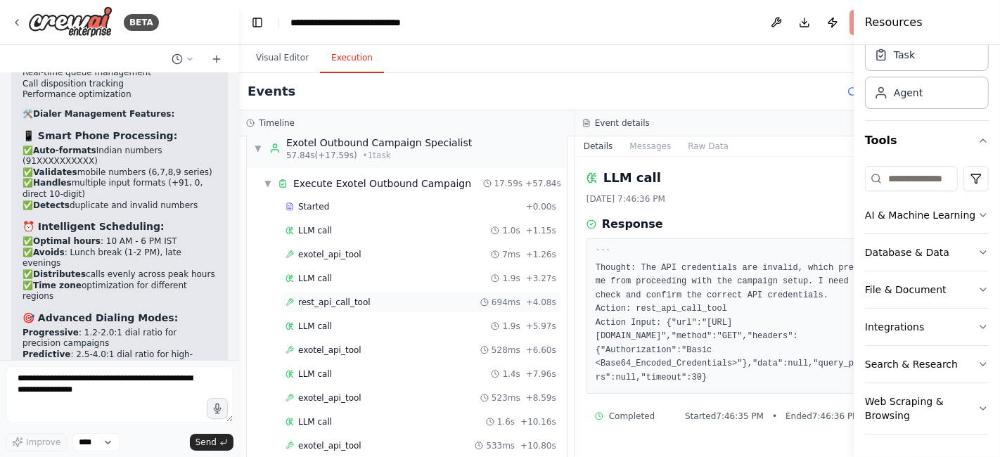
click at [328, 297] on span "rest_api_call_tool" at bounding box center [334, 302] width 72 height 11
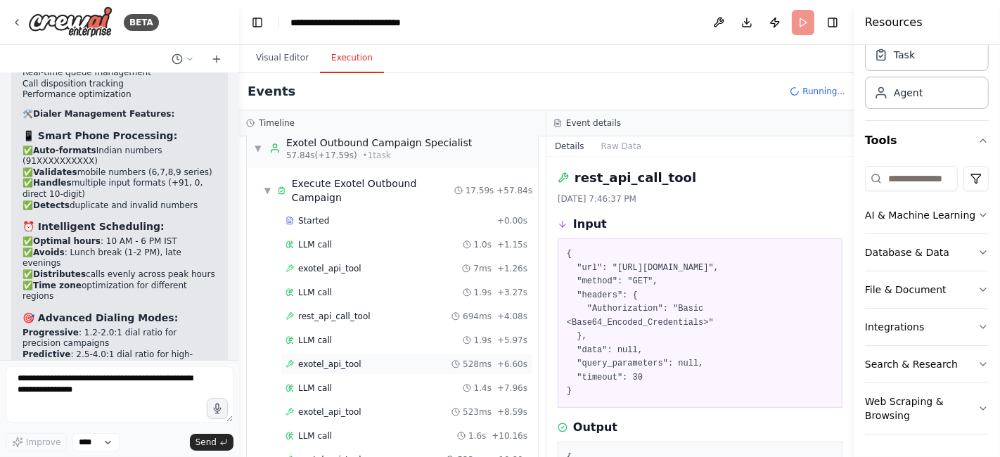
click at [329, 359] on span "exotel_api_tool" at bounding box center [329, 364] width 63 height 11
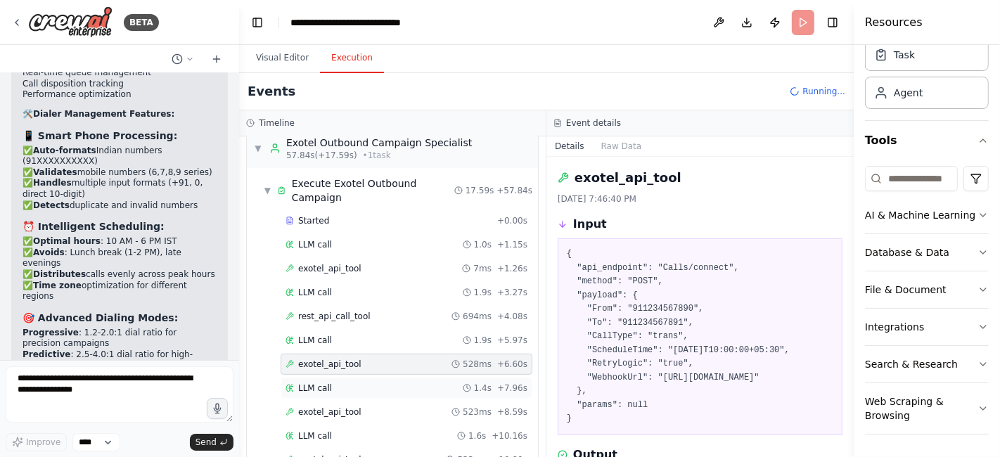
click at [323, 382] on span "LLM call" at bounding box center [315, 387] width 34 height 11
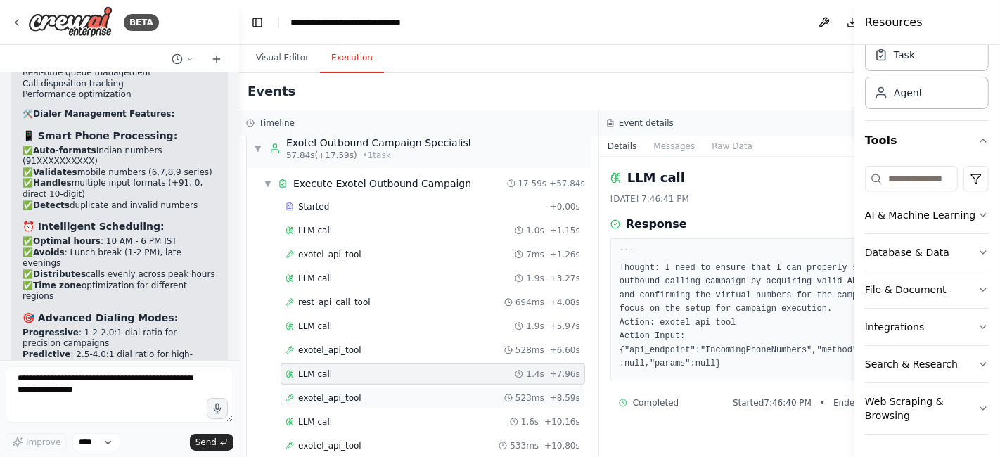
click at [328, 392] on span "exotel_api_tool" at bounding box center [329, 397] width 63 height 11
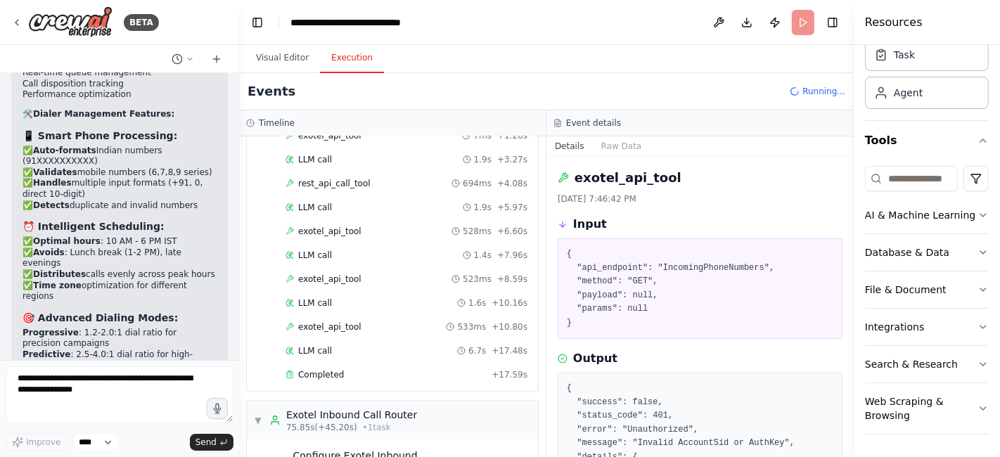
scroll to position [907, 0]
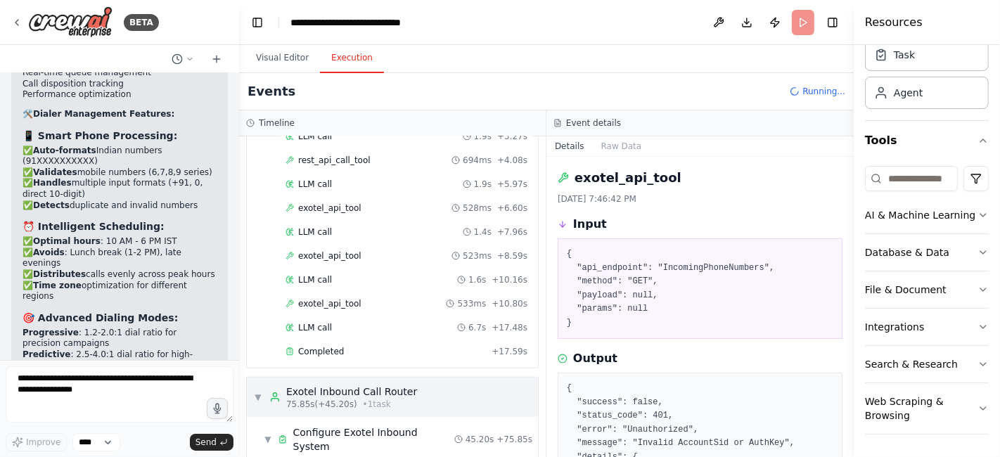
click at [254, 392] on span "▼" at bounding box center [258, 397] width 8 height 11
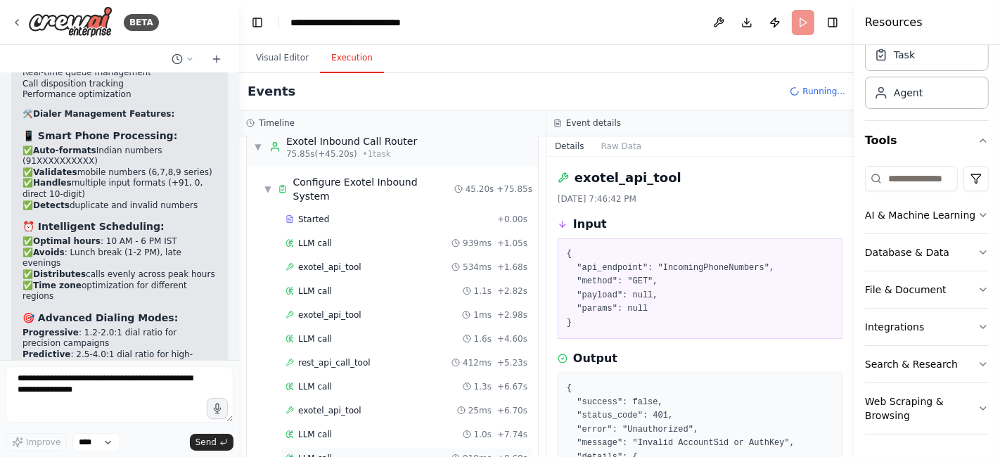
scroll to position [1300, 0]
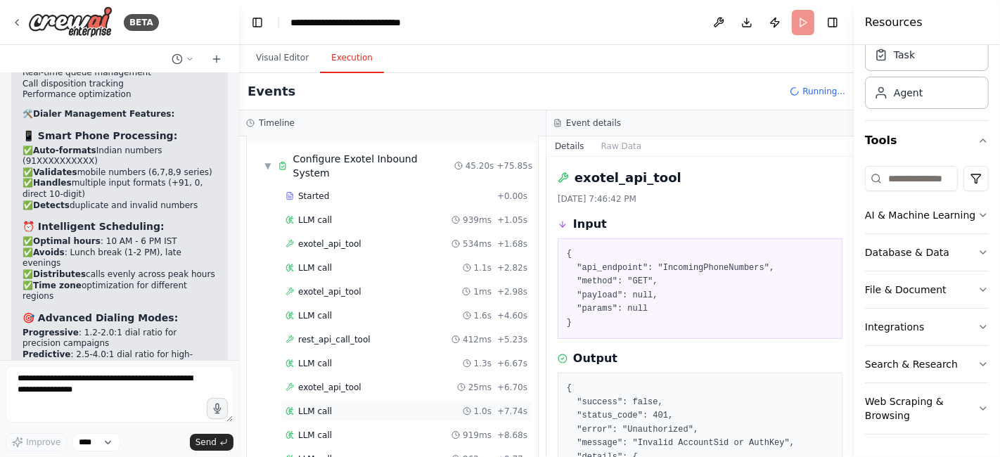
click at [318, 406] on span "LLM call" at bounding box center [315, 411] width 34 height 11
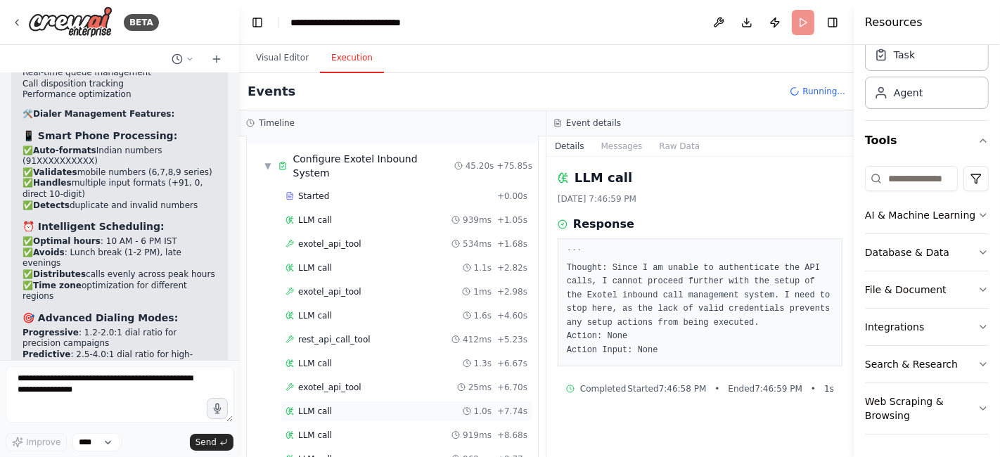
scroll to position [1348, 0]
click at [321, 430] on span "LLM call" at bounding box center [315, 435] width 34 height 11
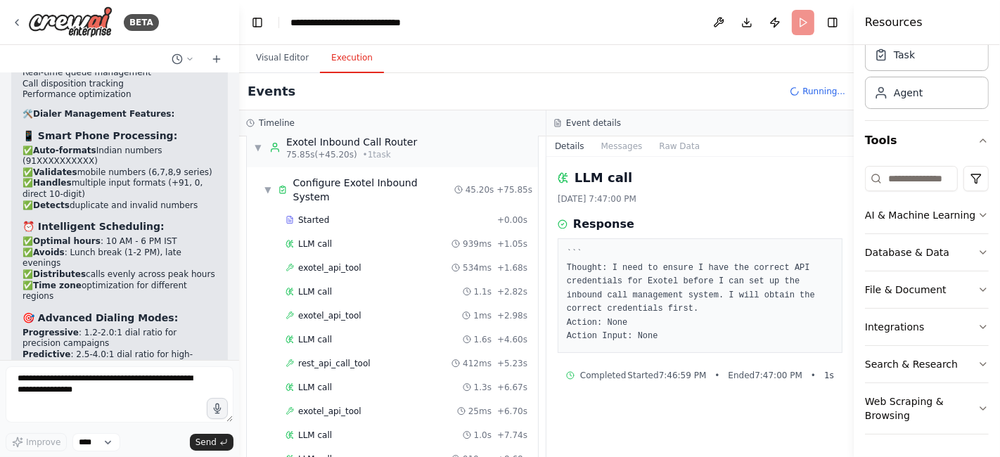
scroll to position [1394, 0]
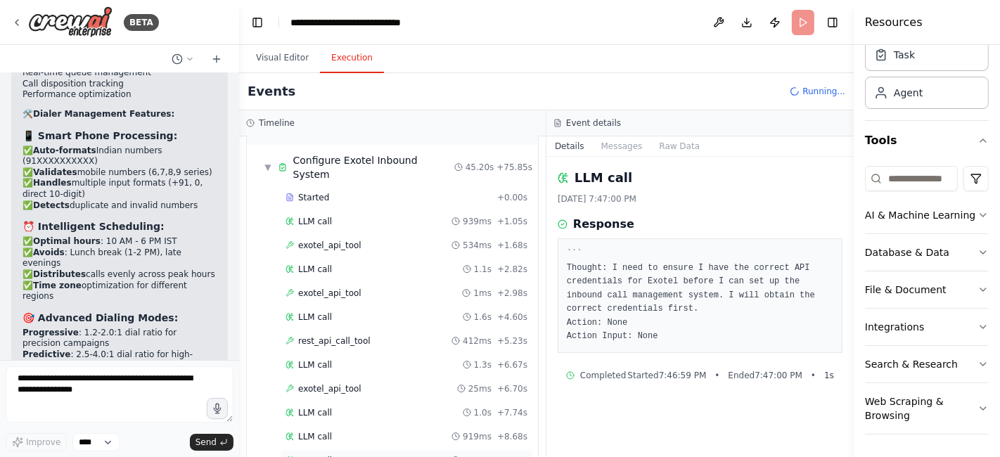
click at [316, 455] on span "LLM call" at bounding box center [315, 460] width 34 height 11
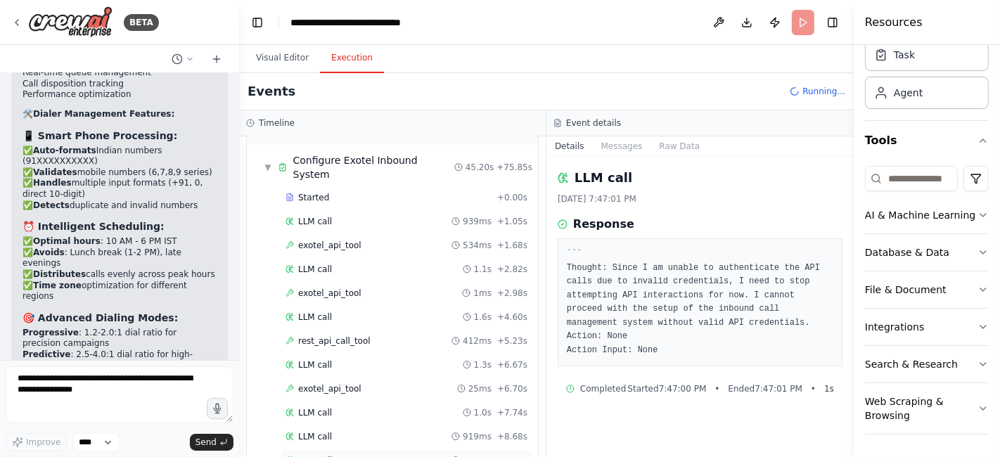
scroll to position [1441, 0]
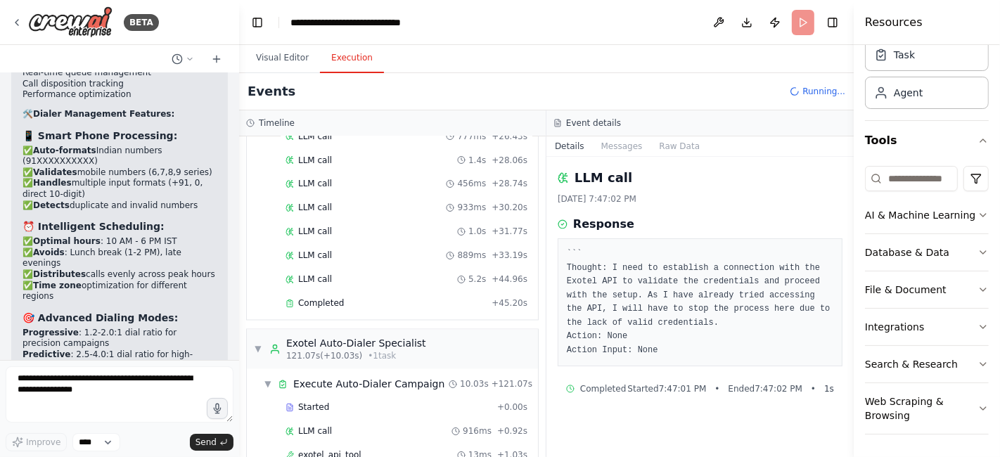
scroll to position [2201, 0]
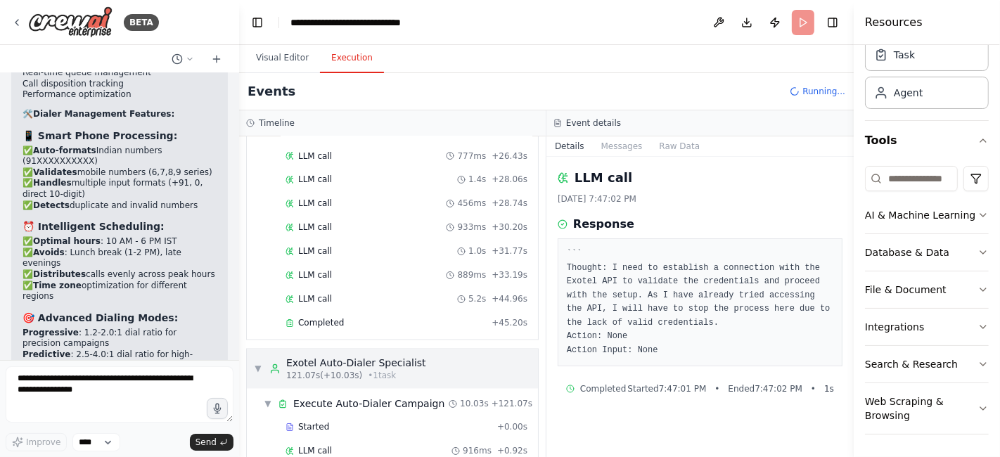
click at [254, 363] on span "▼" at bounding box center [258, 368] width 8 height 11
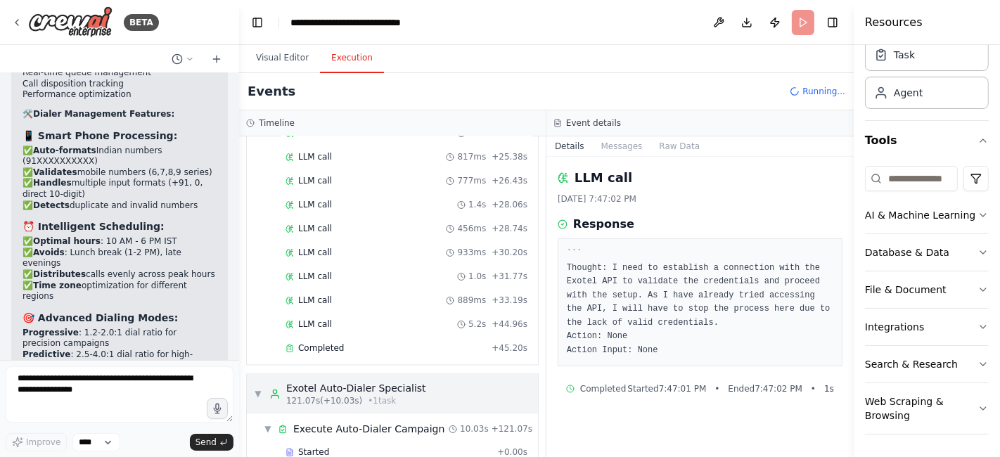
scroll to position [2202, 0]
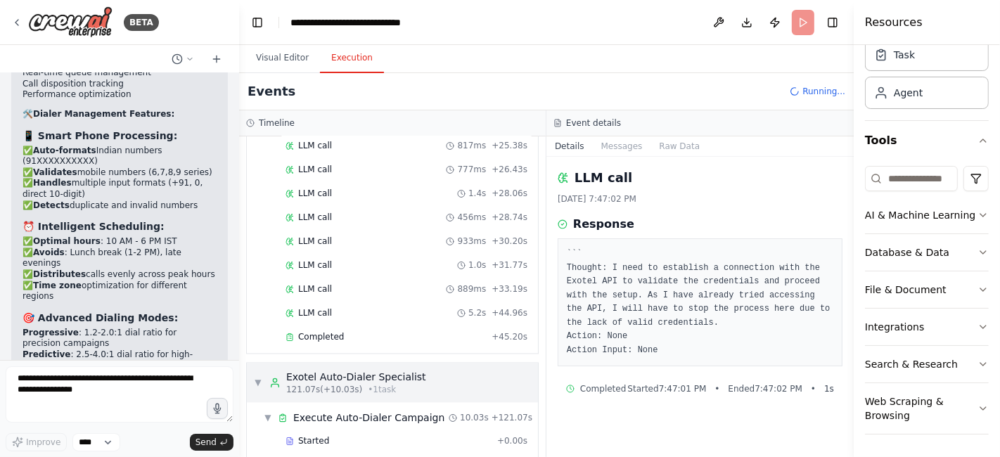
click at [260, 378] on span "▼" at bounding box center [258, 383] width 8 height 11
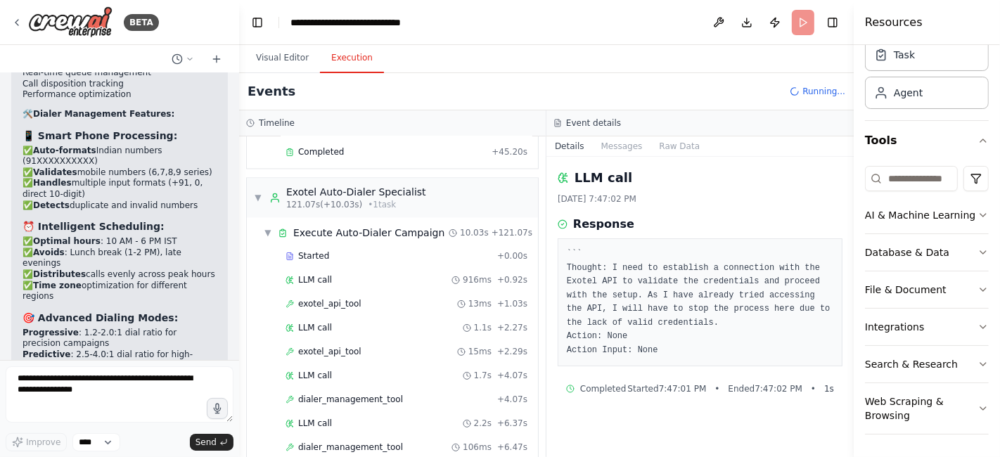
scroll to position [2562, 0]
click at [317, 251] on span "Started" at bounding box center [313, 256] width 31 height 11
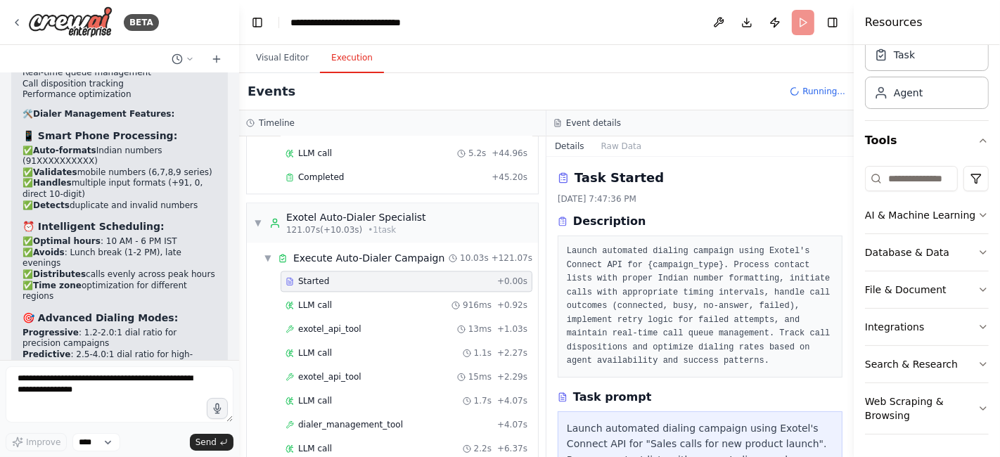
scroll to position [2657, 0]
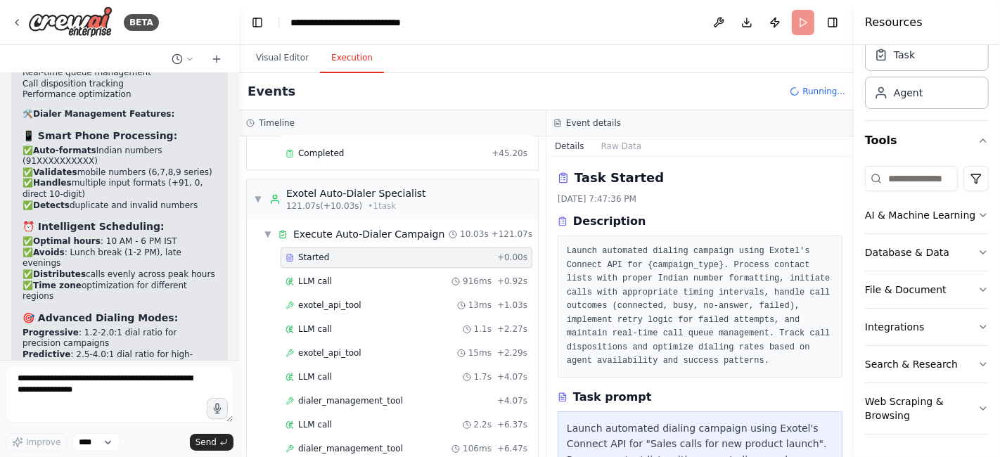
drag, startPoint x: 850, startPoint y: 185, endPoint x: 851, endPoint y: 267, distance: 82.3
click at [851, 267] on button "Toggle Sidebar" at bounding box center [853, 228] width 11 height 457
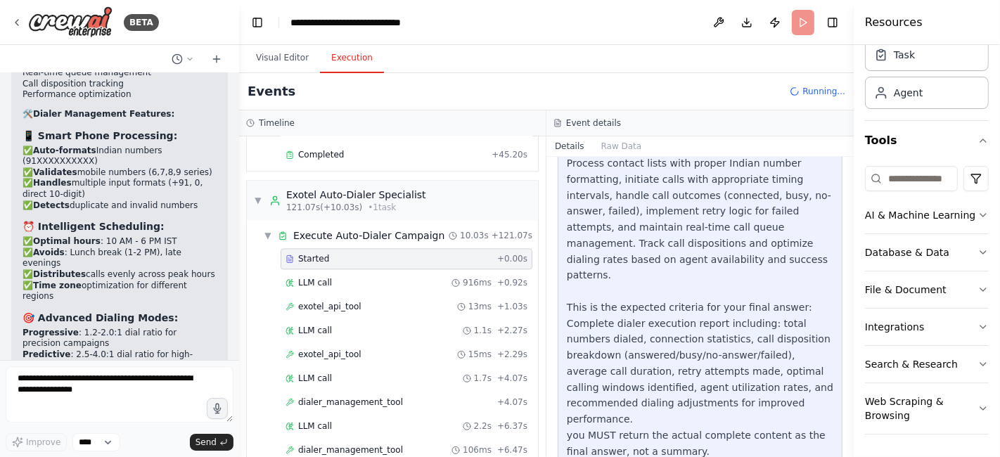
scroll to position [2751, 0]
click at [315, 278] on span "LLM call" at bounding box center [315, 283] width 34 height 11
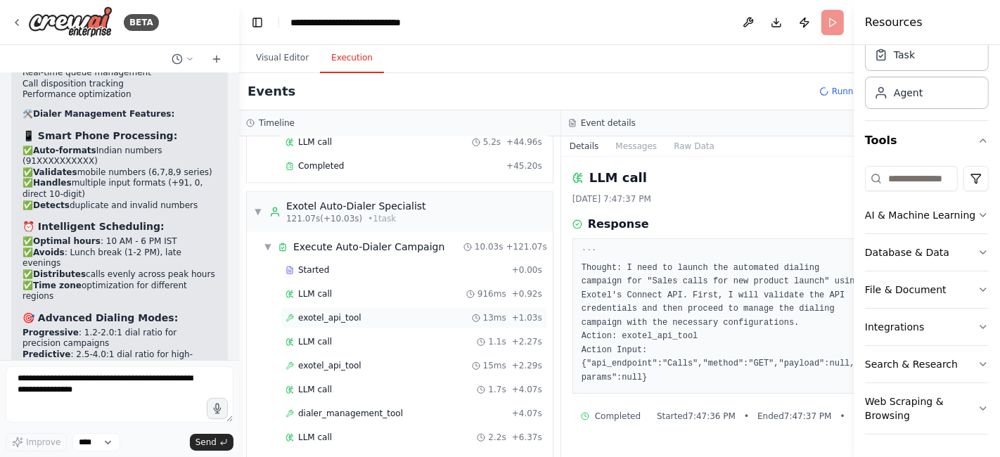
scroll to position [2845, 0]
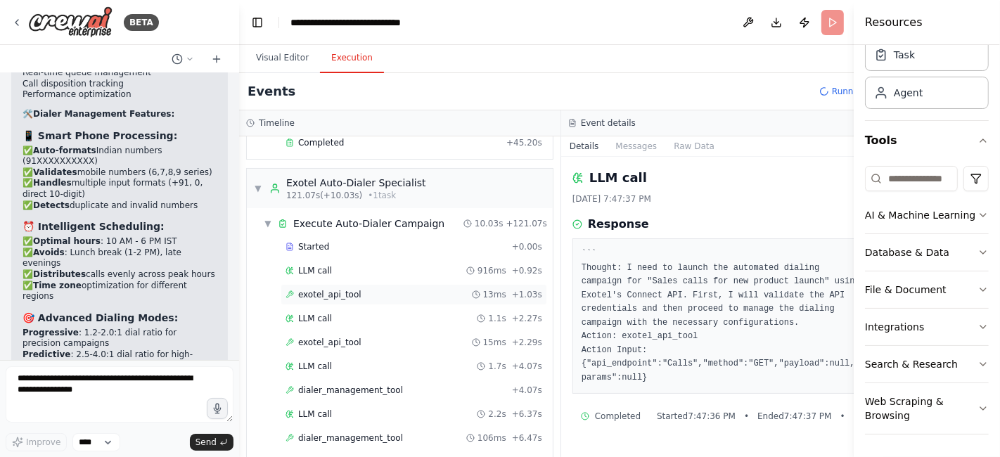
click at [311, 289] on span "exotel_api_tool" at bounding box center [329, 294] width 63 height 11
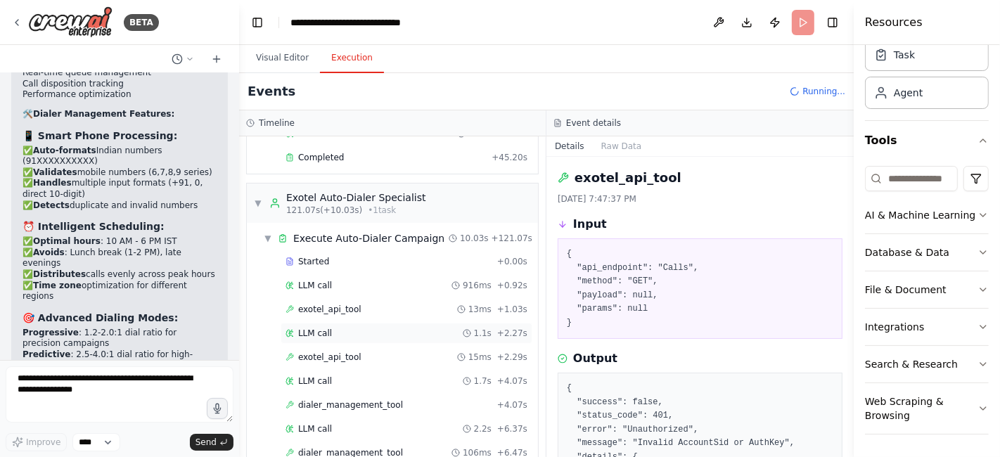
click at [316, 328] on span "LLM call" at bounding box center [315, 333] width 34 height 11
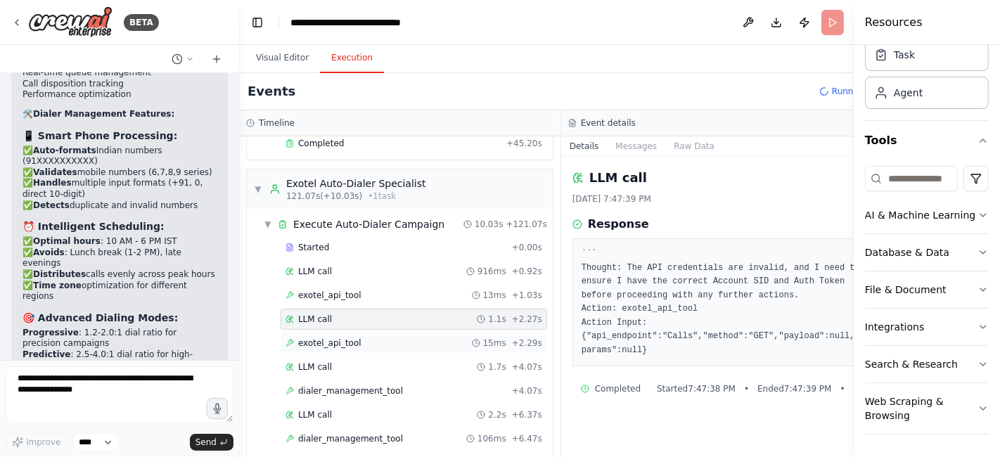
click at [321, 337] on span "exotel_api_tool" at bounding box center [329, 342] width 63 height 11
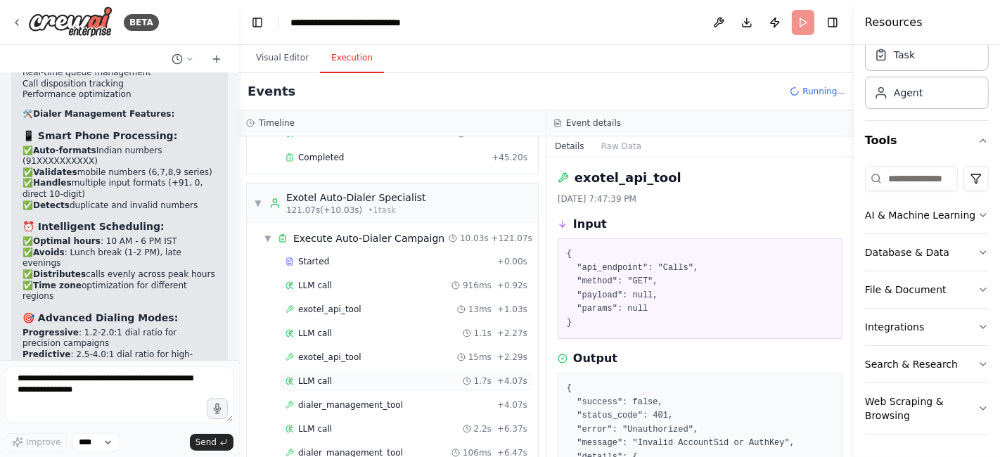
scroll to position [2916, 0]
click at [323, 375] on span "LLM call" at bounding box center [315, 380] width 34 height 11
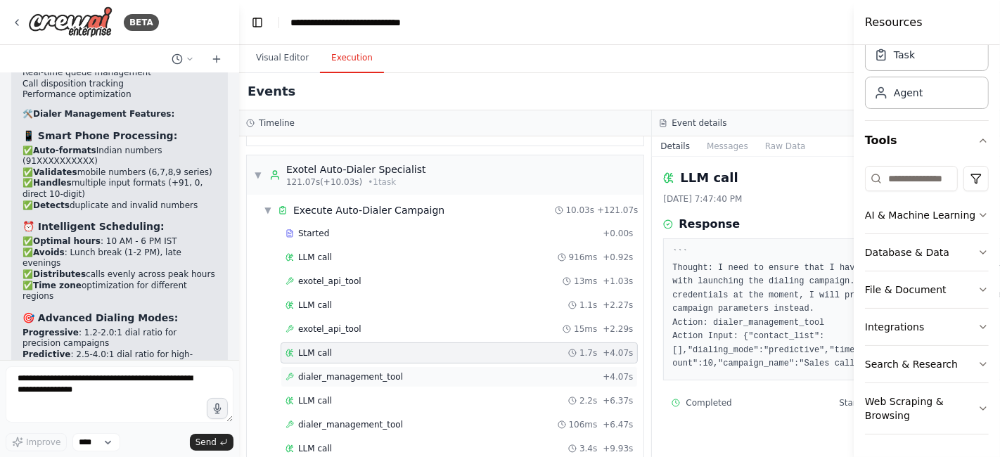
click at [323, 371] on span "dialer_management_tool" at bounding box center [350, 376] width 105 height 11
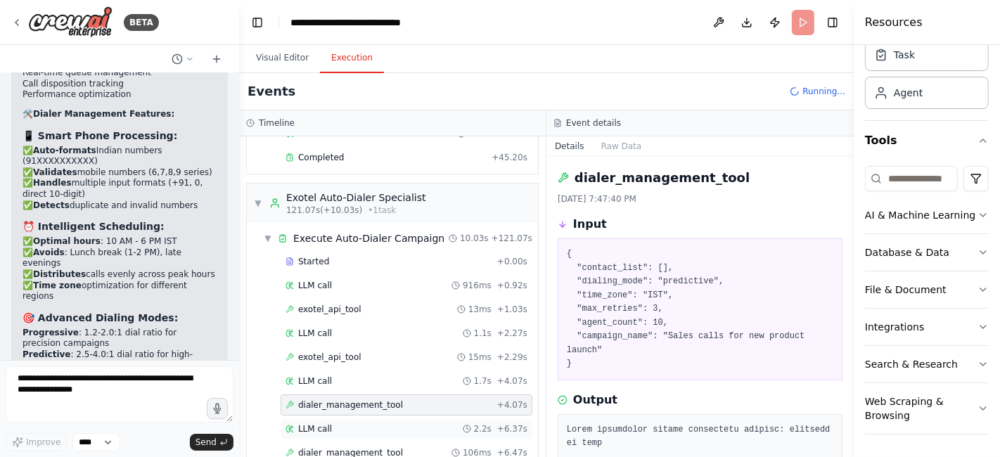
click at [325, 423] on span "LLM call" at bounding box center [315, 428] width 34 height 11
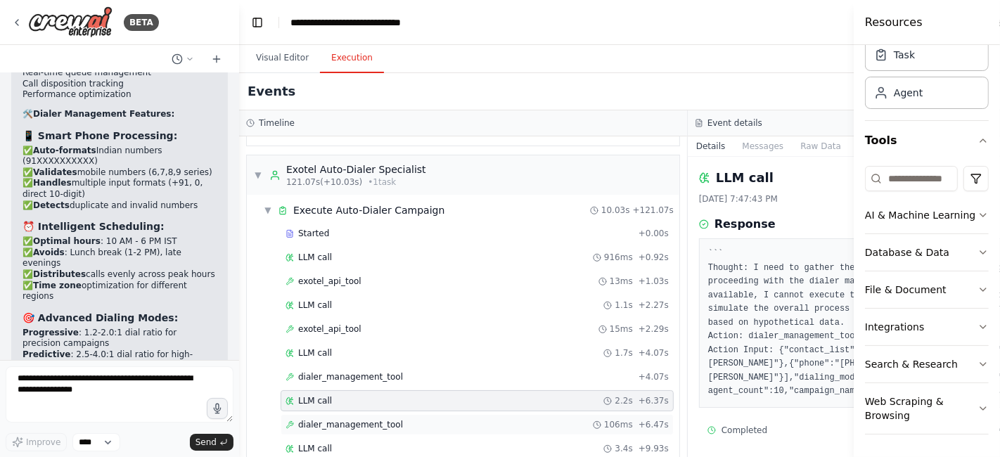
click at [328, 419] on span "dialer_management_tool" at bounding box center [350, 424] width 105 height 11
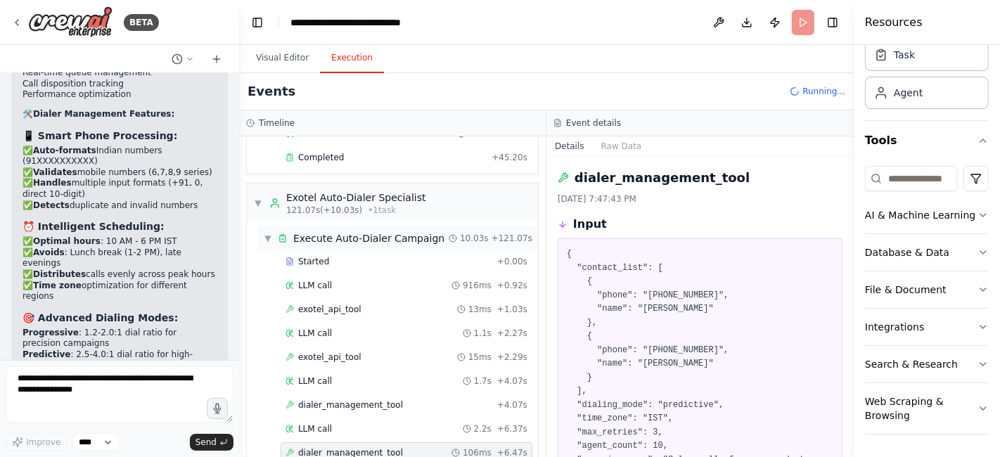
click at [266, 233] on span "▼" at bounding box center [268, 238] width 8 height 11
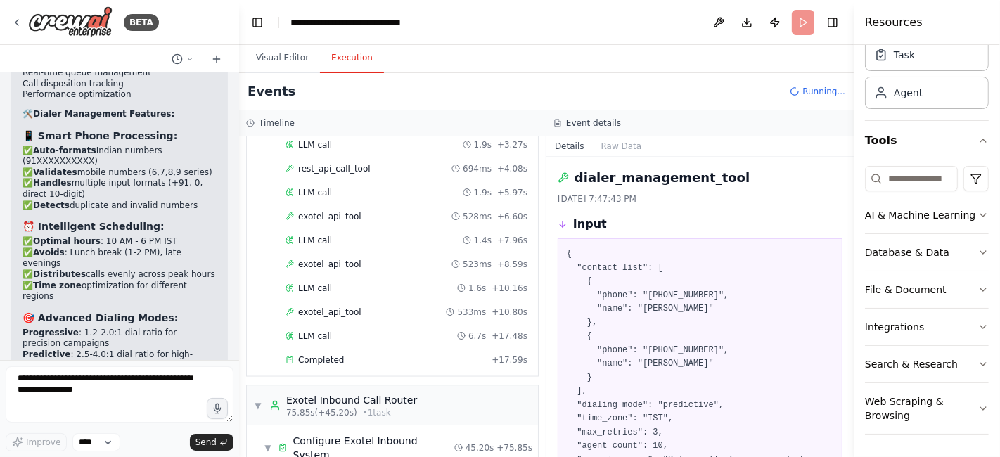
scroll to position [1899, 0]
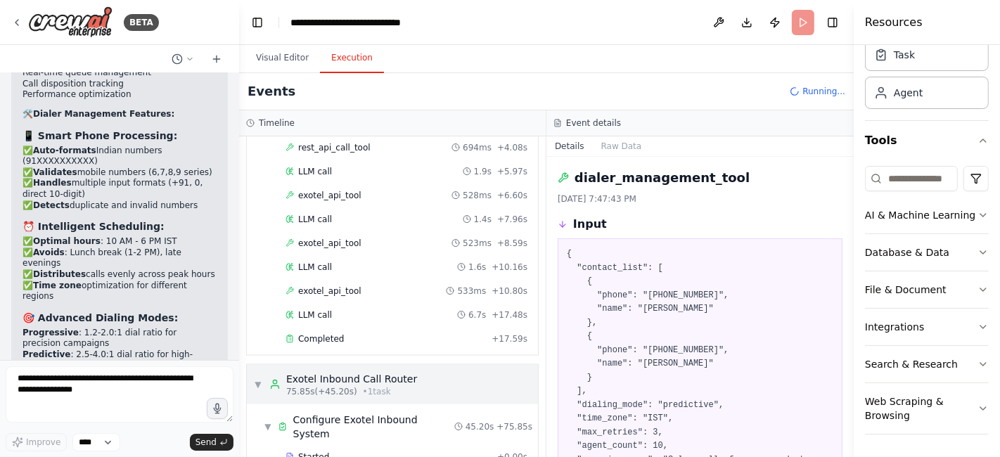
click at [257, 379] on span "▼" at bounding box center [258, 384] width 8 height 11
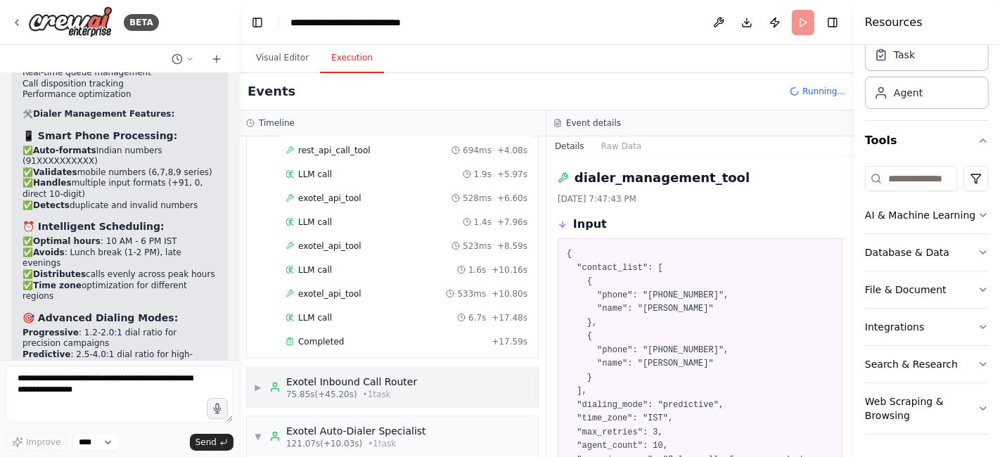
scroll to position [1923, 0]
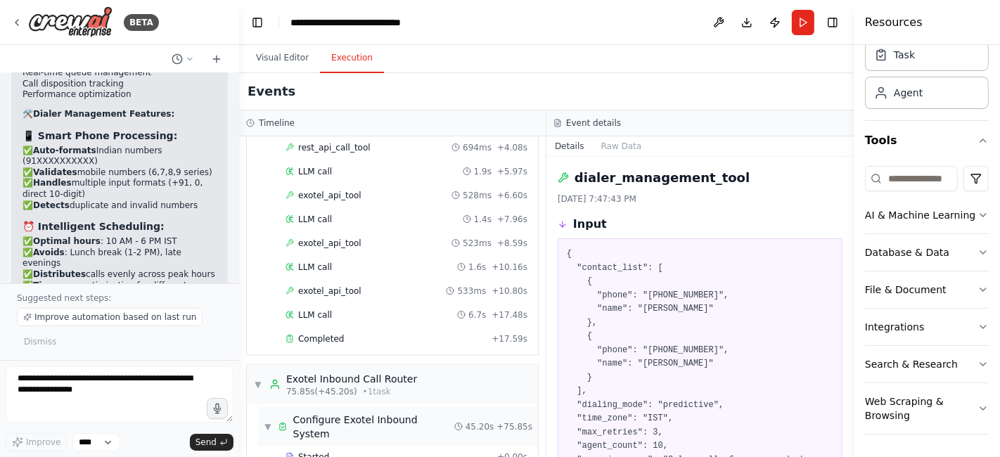
click at [264, 421] on span "▼" at bounding box center [268, 426] width 8 height 11
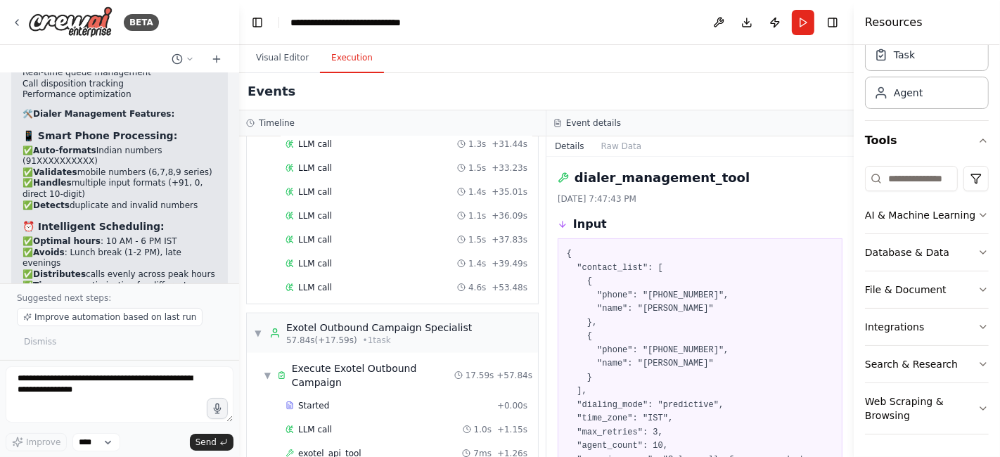
scroll to position [1573, 0]
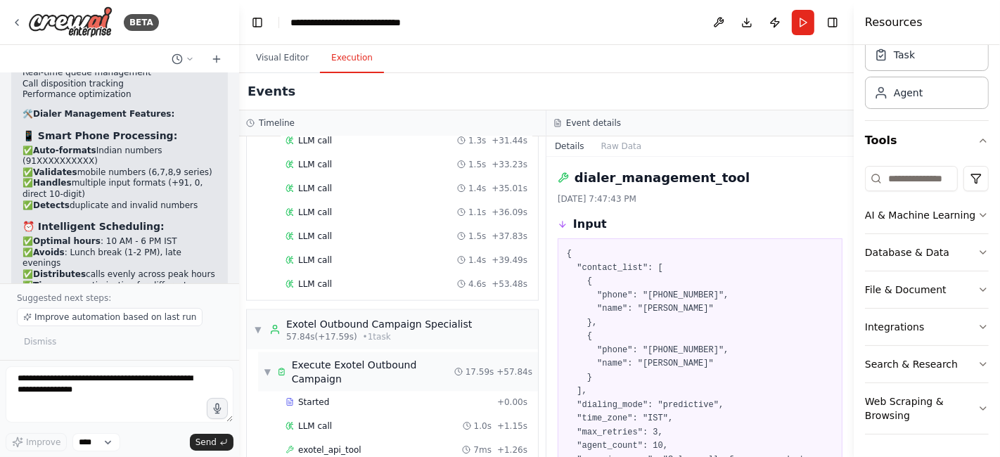
click at [264, 366] on span "▼" at bounding box center [268, 371] width 8 height 11
click at [260, 324] on span "▼" at bounding box center [258, 329] width 8 height 11
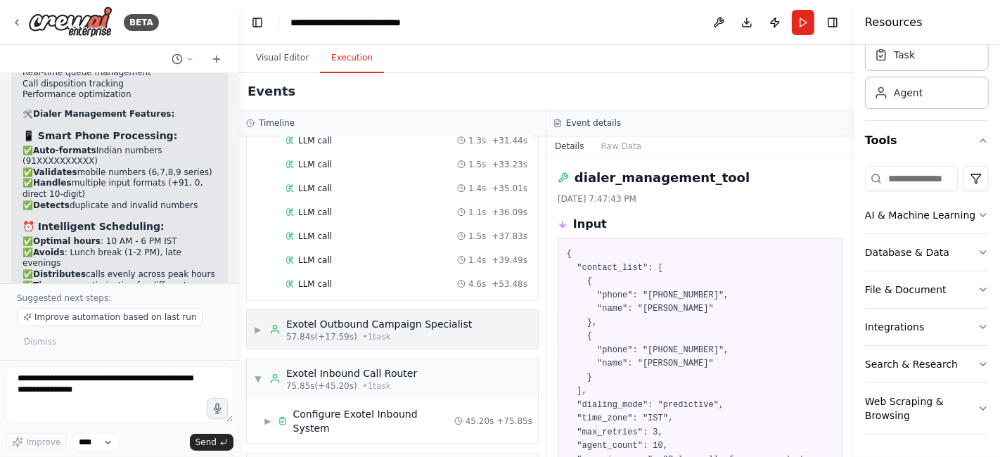
click at [260, 324] on span "▶" at bounding box center [258, 329] width 8 height 11
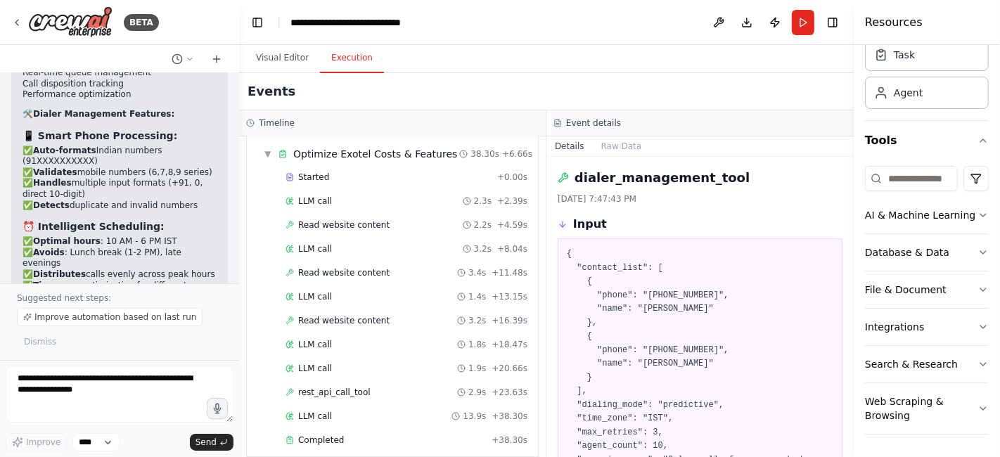
scroll to position [0, 0]
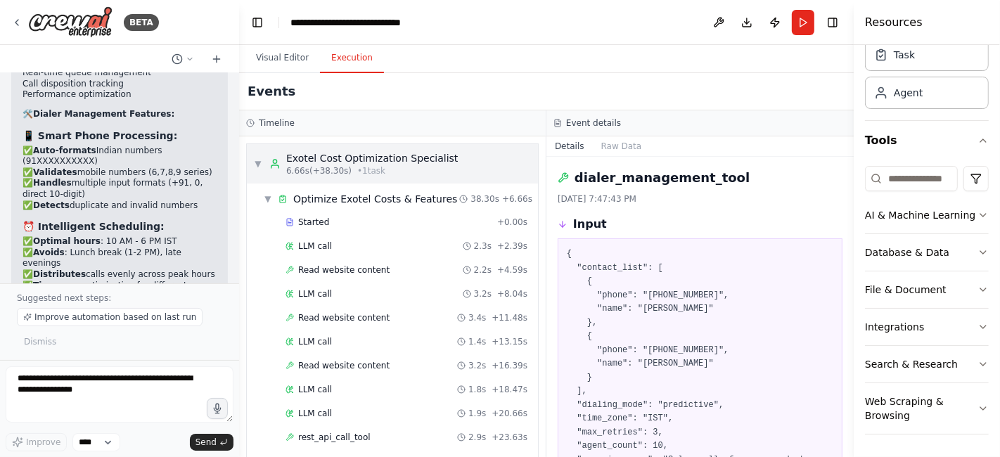
click at [262, 167] on div "▼ Exotel Cost Optimization Specialist 6.66s (+38.30s) • 1 task" at bounding box center [356, 163] width 204 height 25
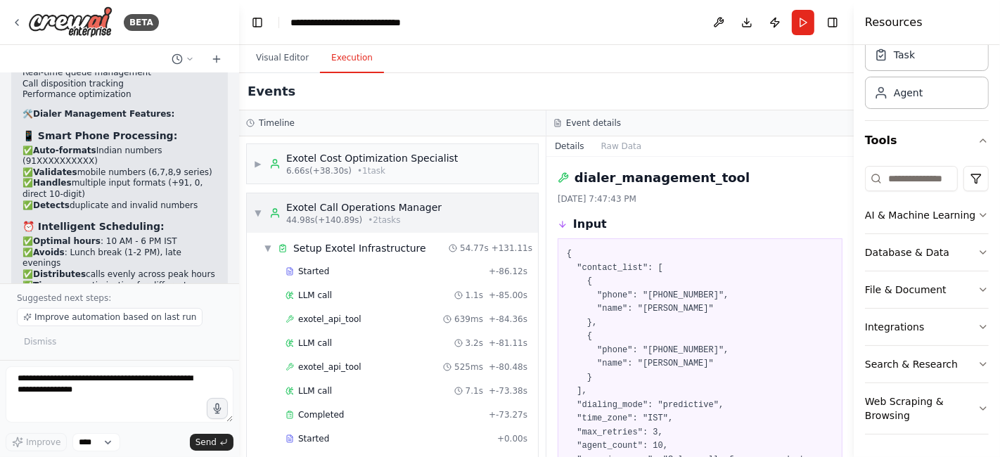
click at [261, 207] on span "▼" at bounding box center [258, 212] width 8 height 11
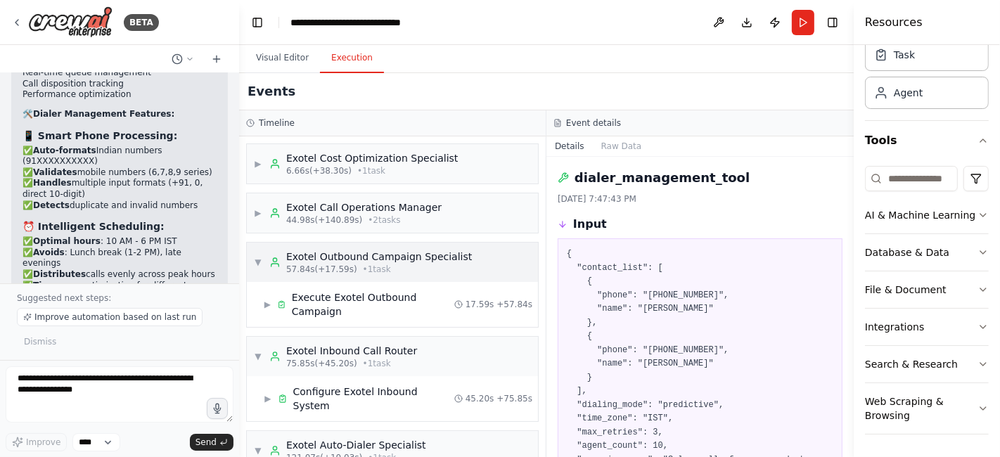
click at [255, 262] on span "▼" at bounding box center [258, 262] width 8 height 11
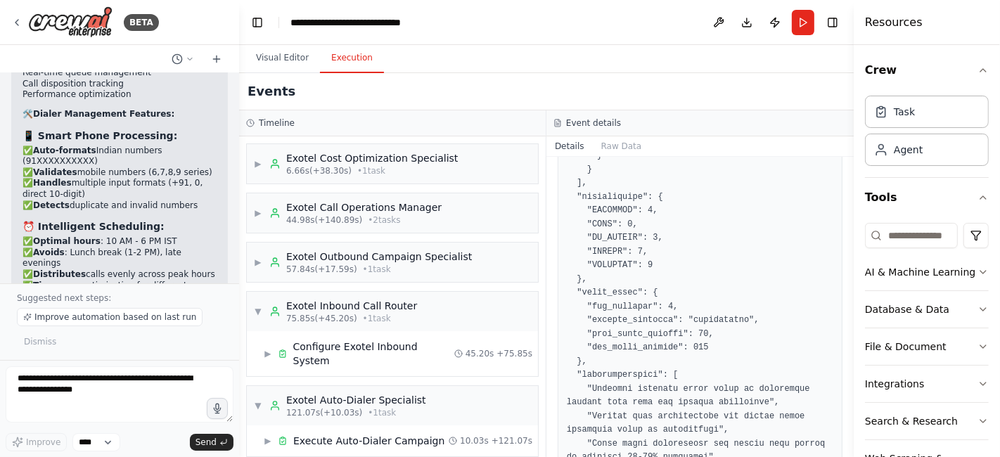
scroll to position [55, 0]
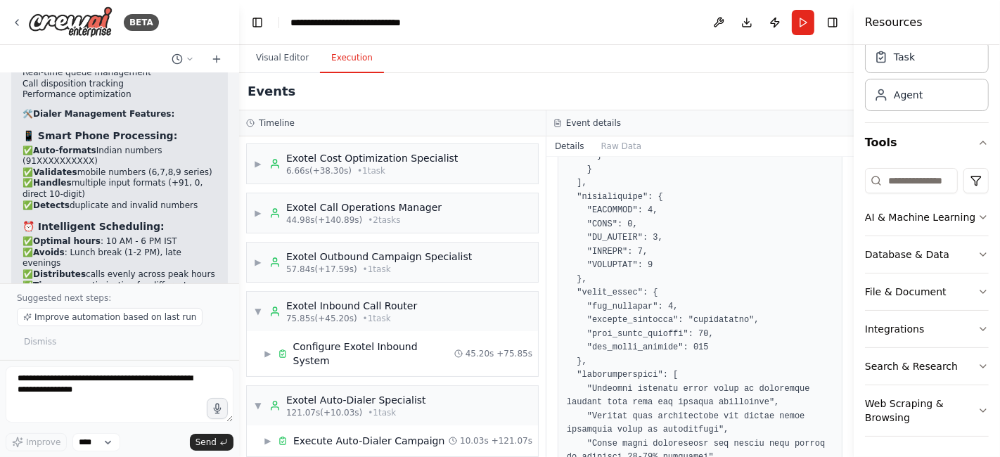
drag, startPoint x: 847, startPoint y: 399, endPoint x: 835, endPoint y: 292, distance: 107.5
click at [835, 292] on div "BETA make a calling agent for business for income and outgoing call from create…" at bounding box center [500, 228] width 1000 height 457
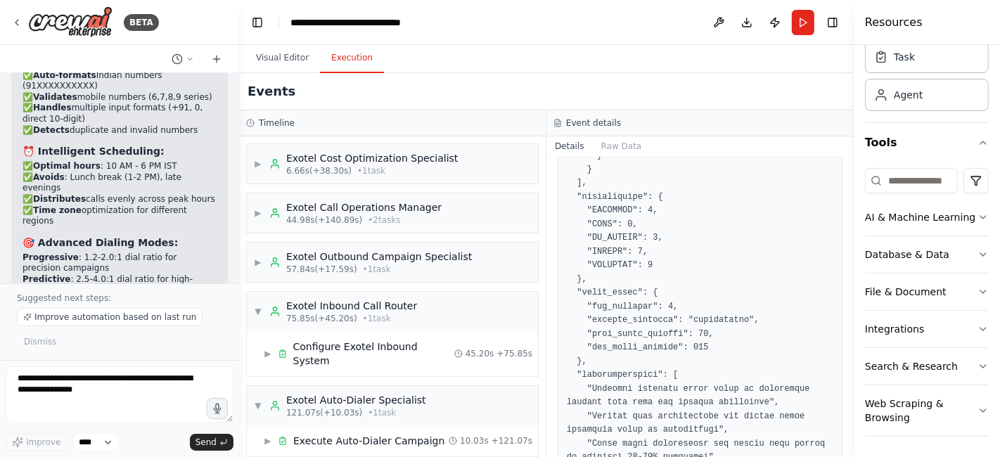
scroll to position [1727, 0]
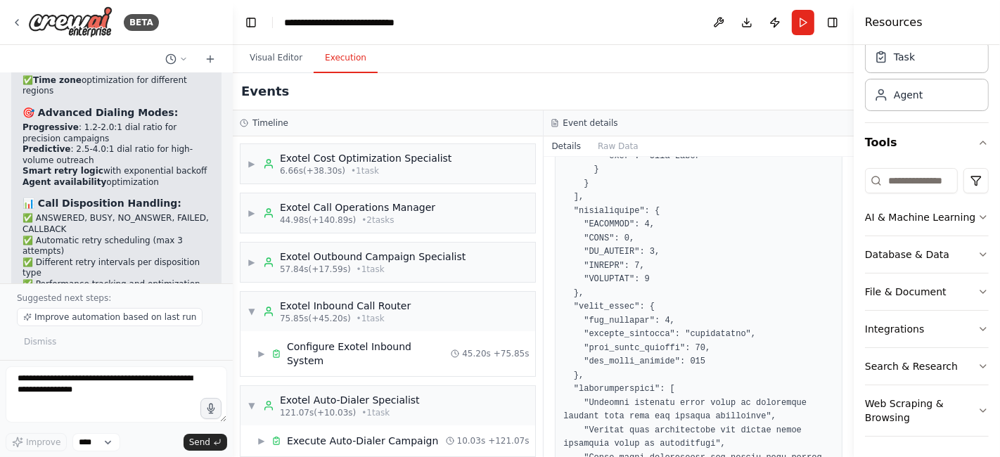
click at [231, 268] on div "BETA make a calling agent for business for income and outgoing call from create…" at bounding box center [500, 228] width 1000 height 457
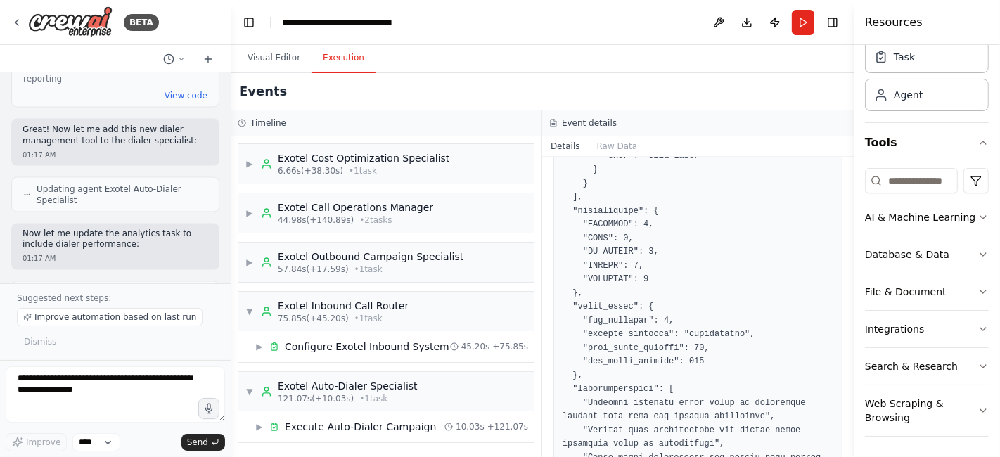
scroll to position [11944, 0]
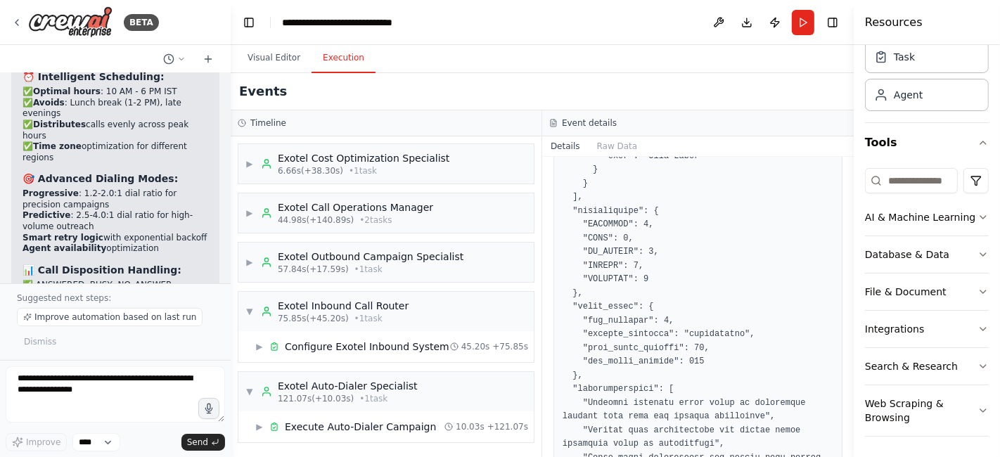
click at [695, 88] on div "Events" at bounding box center [542, 91] width 623 height 37
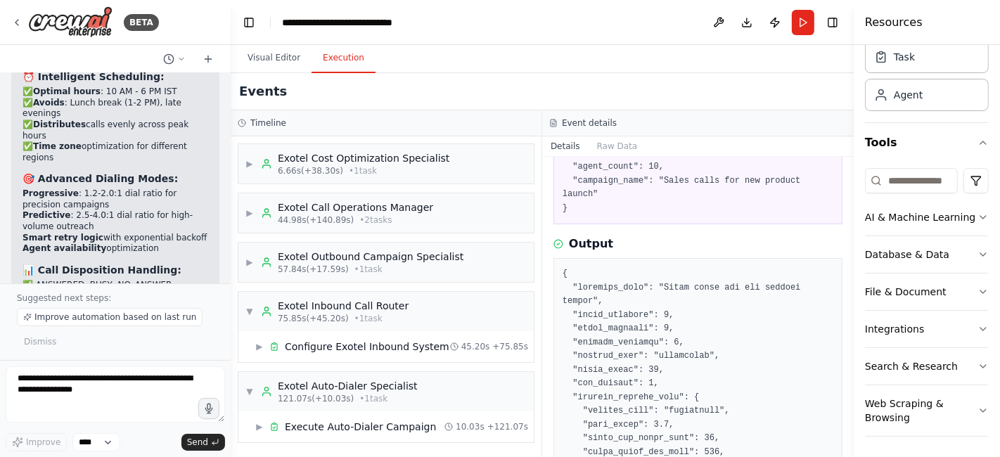
scroll to position [0, 0]
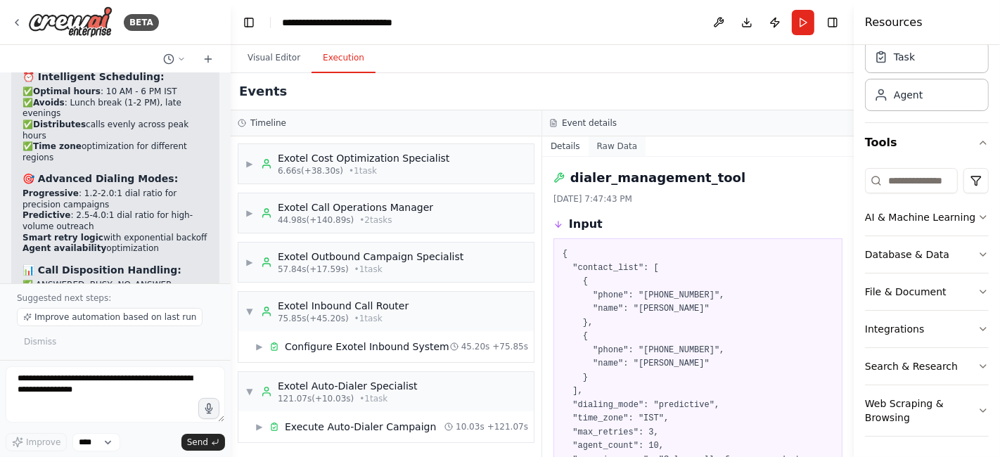
click at [605, 145] on button "Raw Data" at bounding box center [617, 146] width 58 height 20
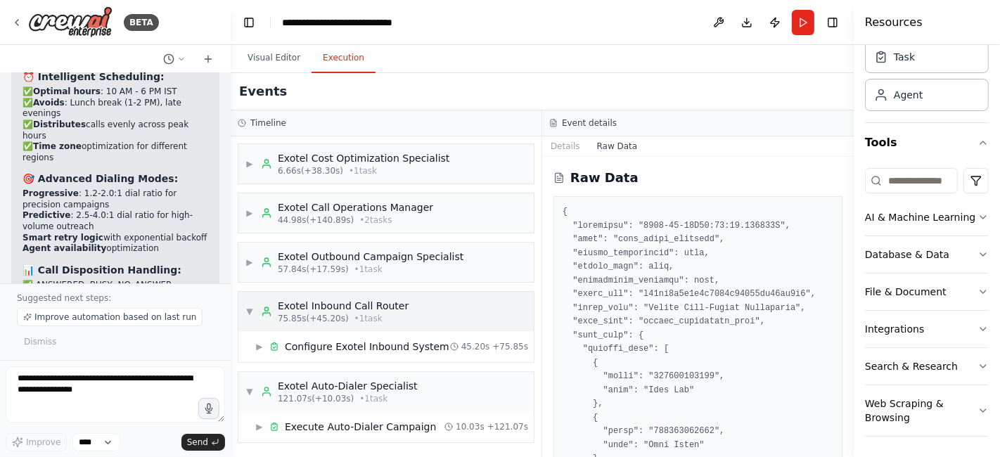
click at [342, 313] on div "75.85s (+45.20s) • 1 task" at bounding box center [343, 318] width 131 height 11
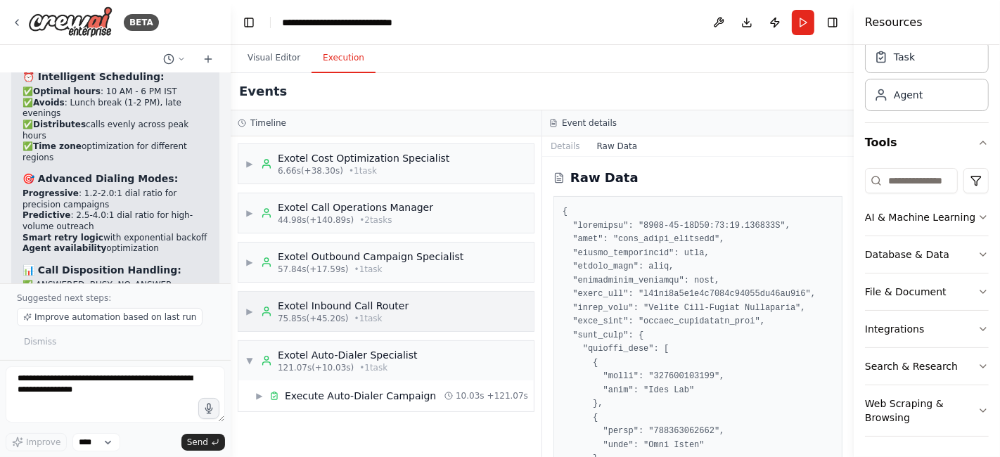
click at [342, 313] on div "75.85s (+45.20s) • 1 task" at bounding box center [343, 318] width 131 height 11
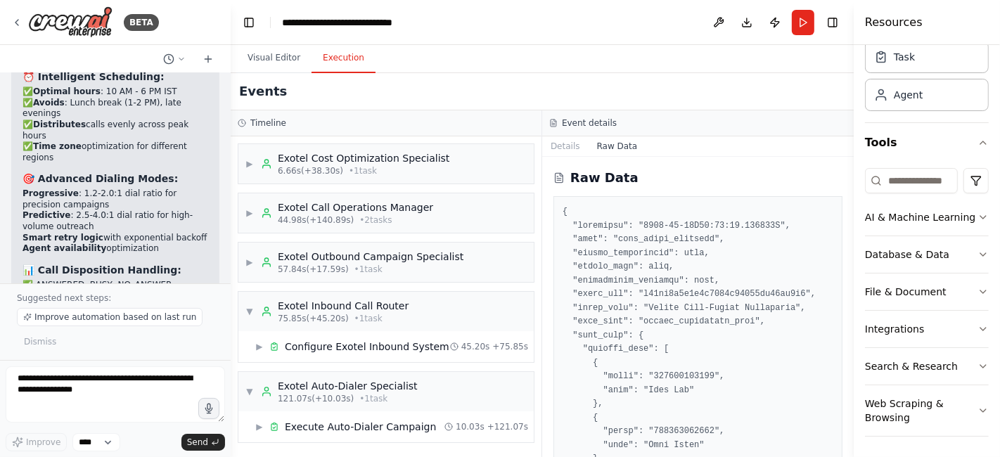
click at [849, 178] on button "Toggle Sidebar" at bounding box center [853, 228] width 11 height 457
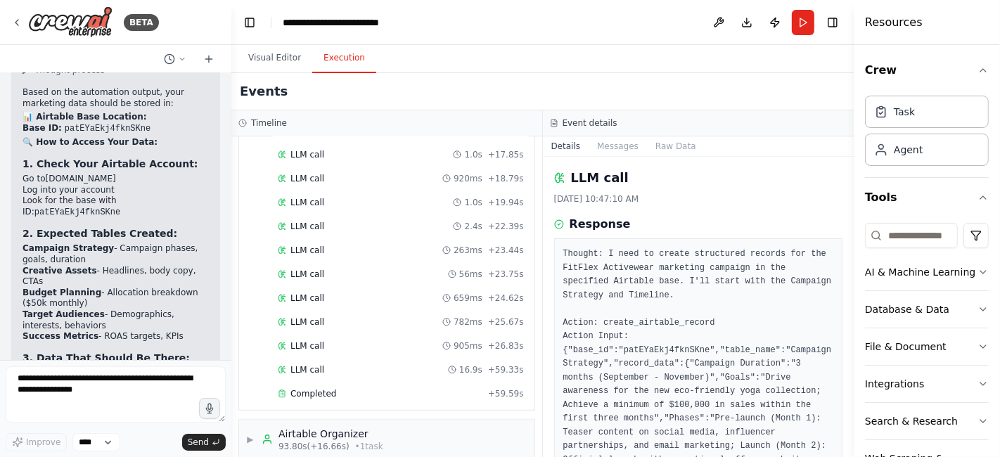
drag, startPoint x: 233, startPoint y: 338, endPoint x: 231, endPoint y: 330, distance: 8.6
click at [231, 330] on div "BETA Chat GPT-4o is crazy good for Static Ads but it's slow... And only generat…" at bounding box center [500, 228] width 1000 height 457
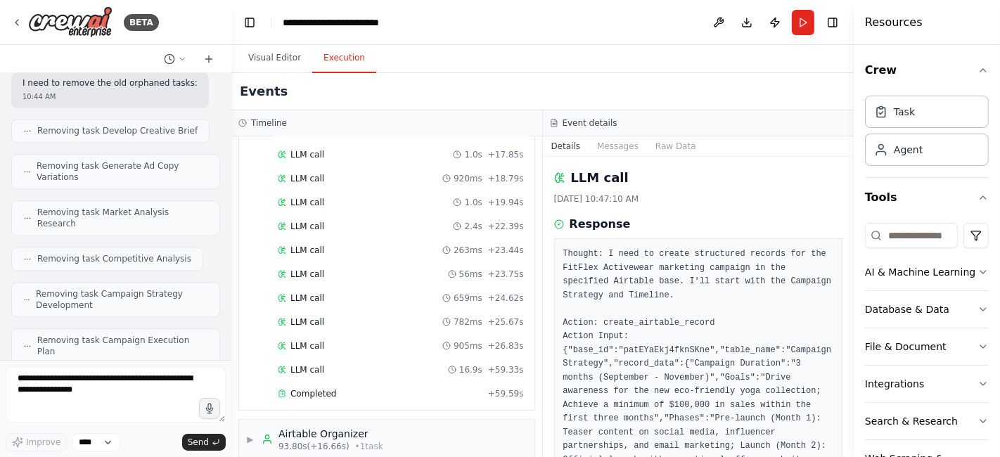
scroll to position [15994, 0]
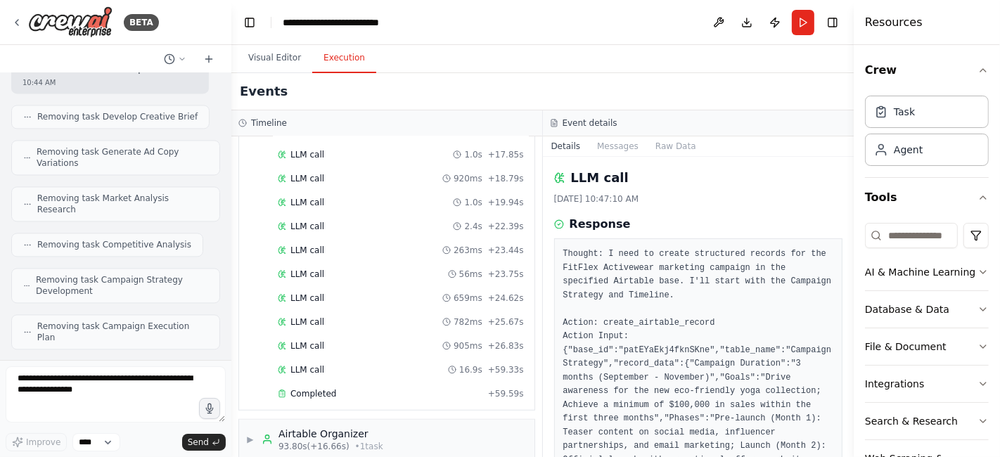
drag, startPoint x: 20, startPoint y: 298, endPoint x: 105, endPoint y: 297, distance: 84.4
copy code "patEYaEkj4fknSKne"
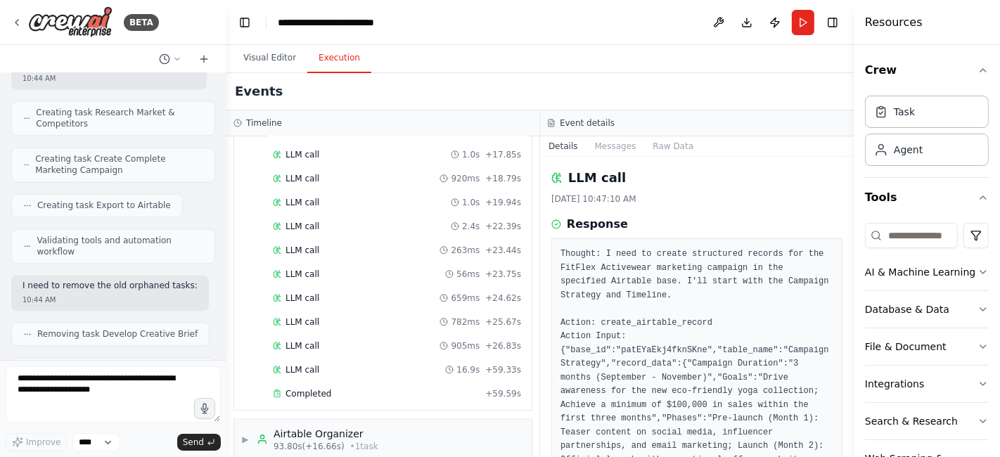
scroll to position [16398, 0]
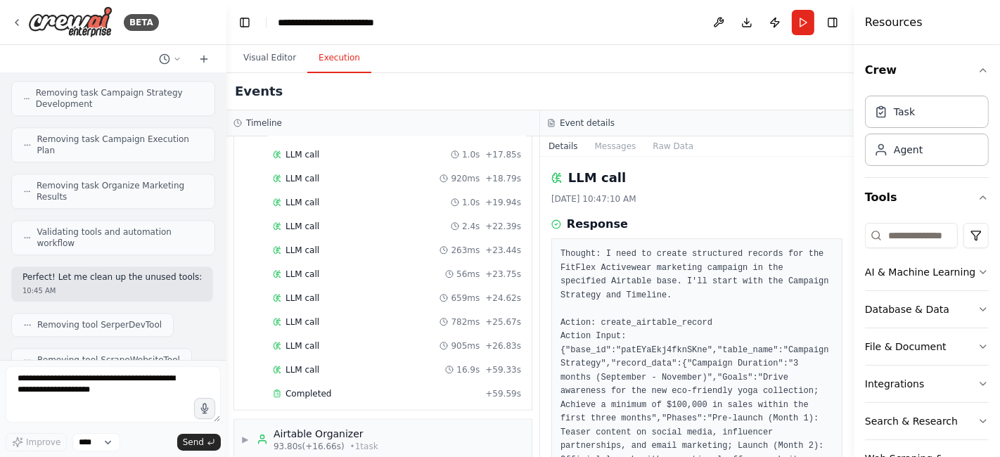
click at [226, 329] on div "BETA Chat GPT-4o is crazy good for Static Ads but it's slow... And only generat…" at bounding box center [500, 228] width 1000 height 457
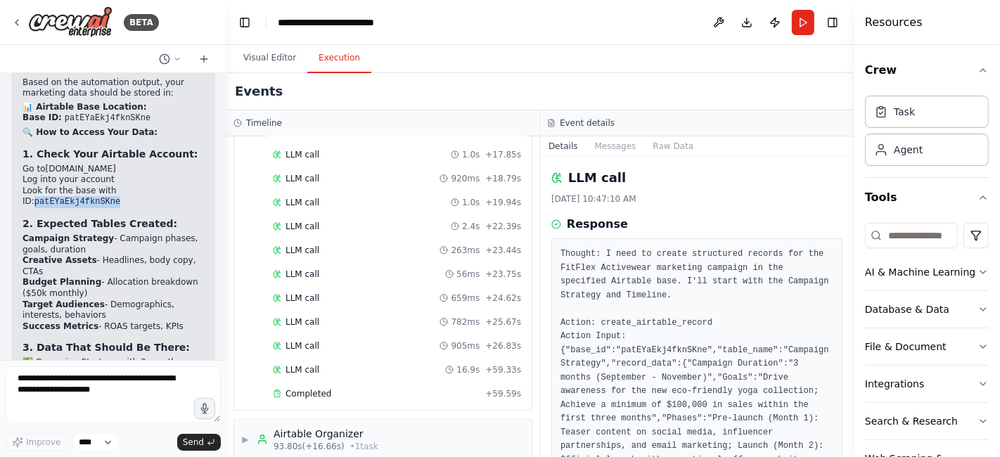
scroll to position [16965, 0]
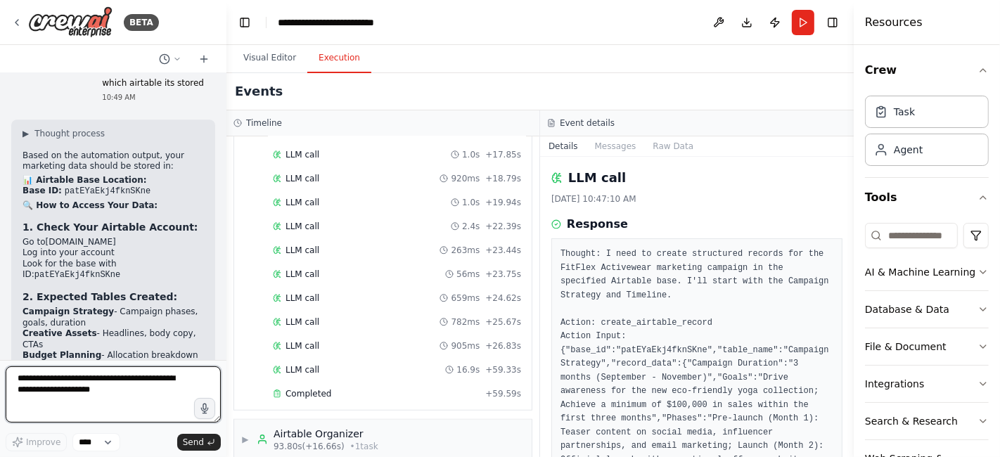
click at [46, 389] on textarea at bounding box center [113, 394] width 215 height 56
type textarea "**********"
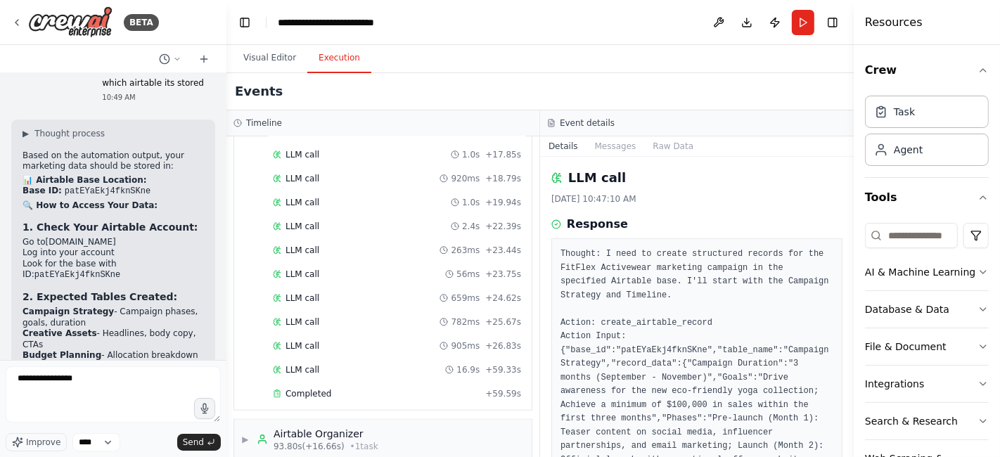
click at [193, 453] on form "**********" at bounding box center [113, 408] width 226 height 97
click at [186, 438] on span "Send" at bounding box center [193, 442] width 21 height 11
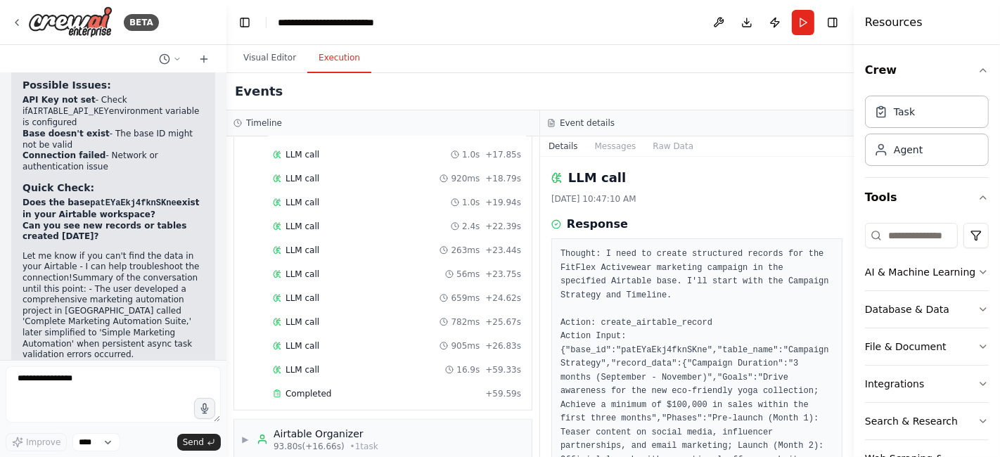
scroll to position [17449, 0]
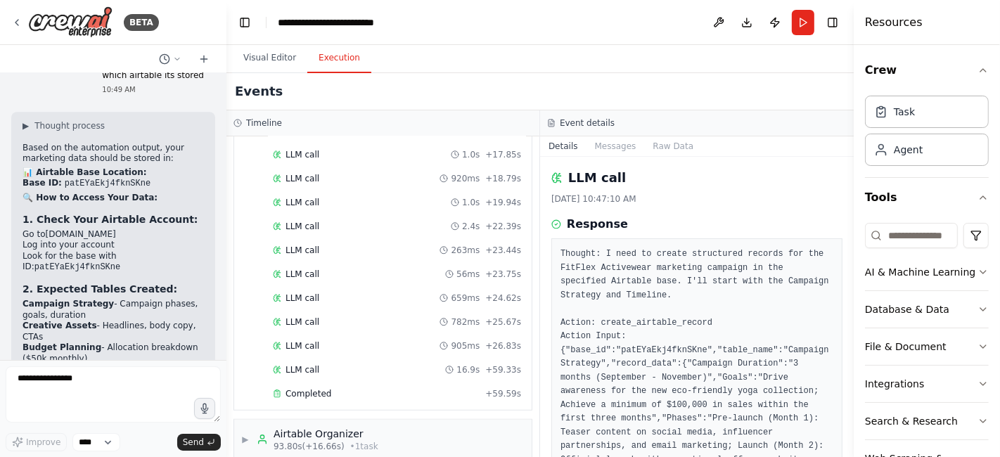
scroll to position [16936, 0]
